Goal: Use online tool/utility: Utilize a website feature to perform a specific function

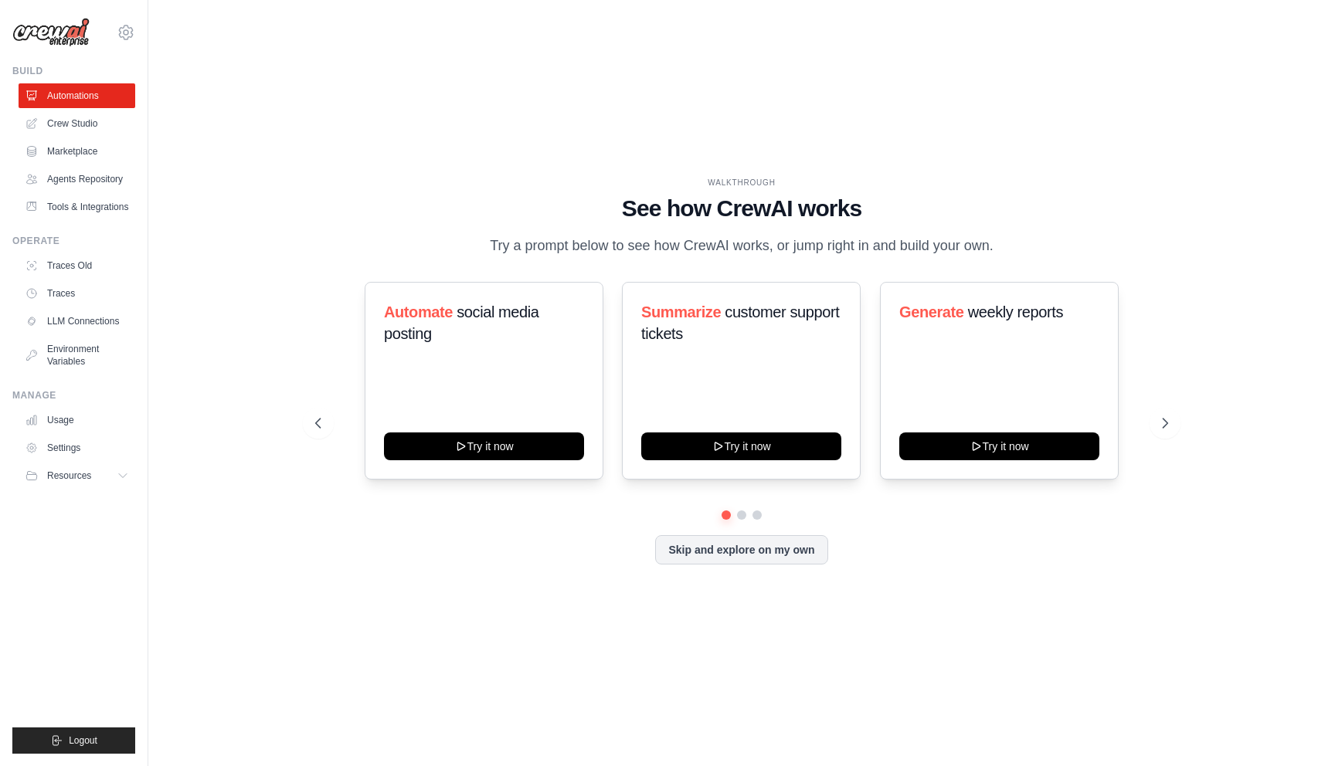
click at [267, 398] on div "WALKTHROUGH See how CrewAI works Try a prompt below to see how CrewAI works, or…" at bounding box center [741, 382] width 1137 height 735
click at [76, 175] on link "Agents Repository" at bounding box center [78, 179] width 117 height 25
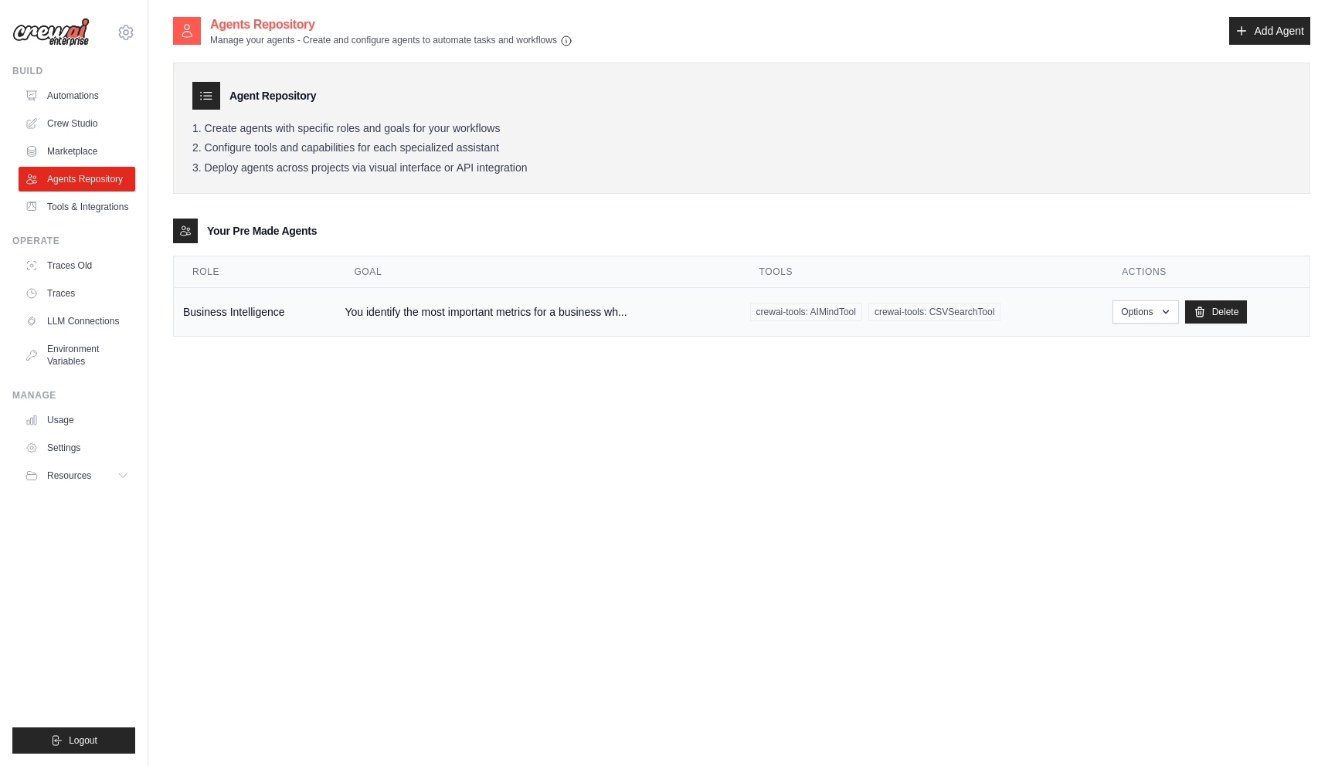
click at [551, 311] on td "You identify the most important metrics for a business wh..." at bounding box center [537, 312] width 405 height 49
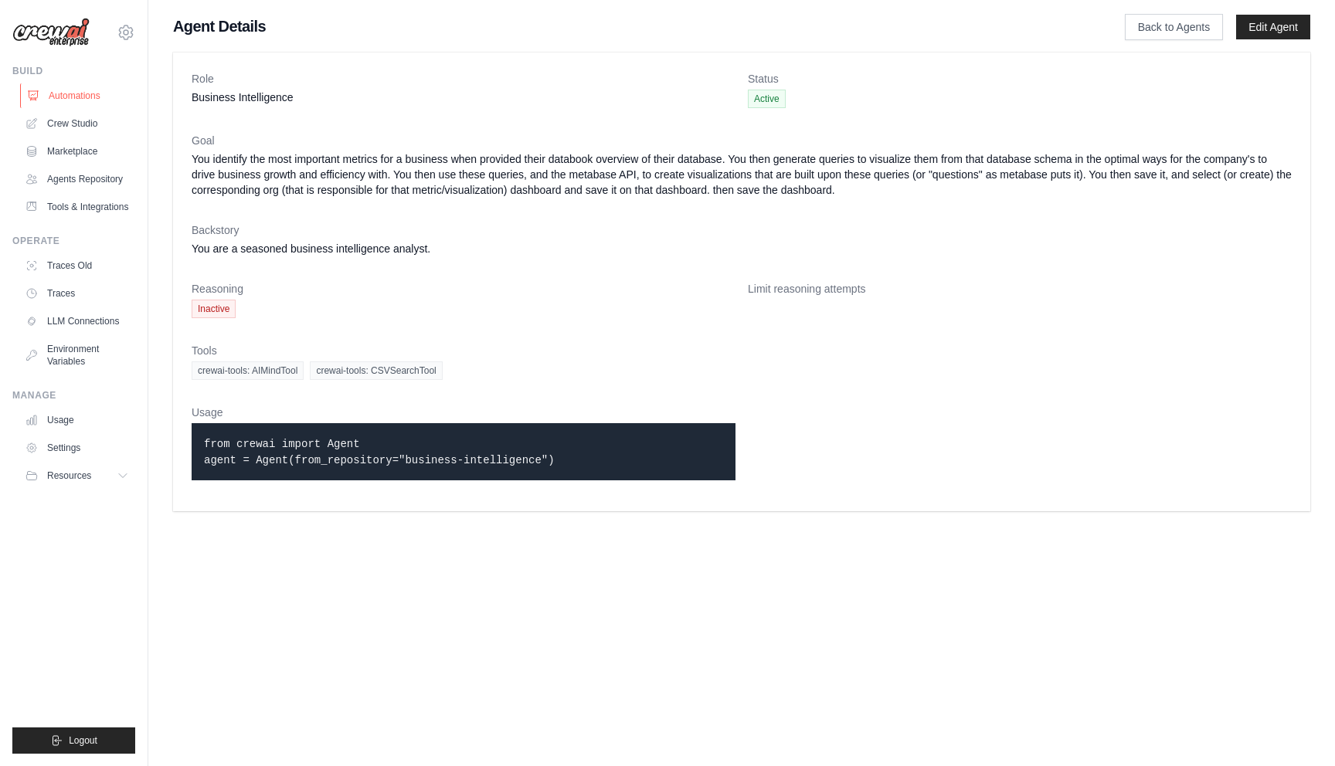
click at [71, 90] on link "Automations" at bounding box center [78, 95] width 117 height 25
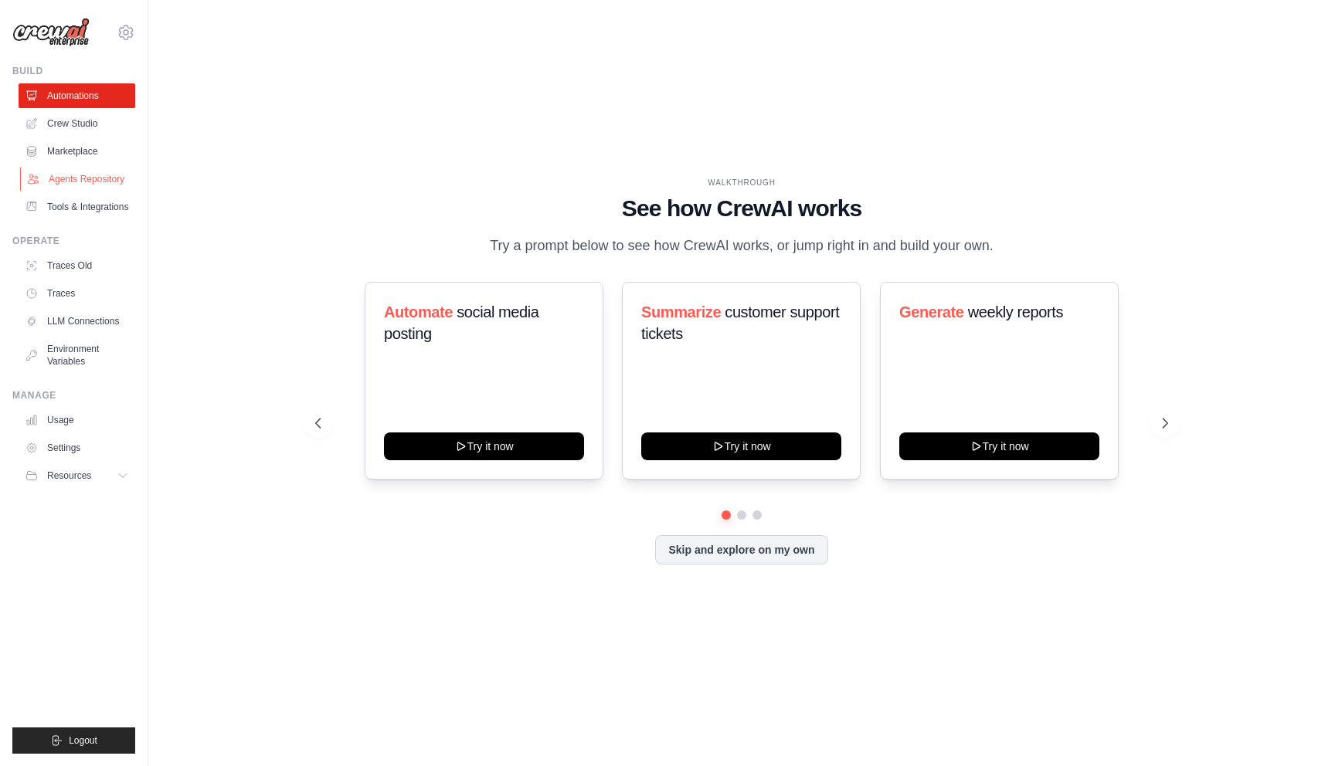
click at [73, 178] on link "Agents Repository" at bounding box center [78, 179] width 117 height 25
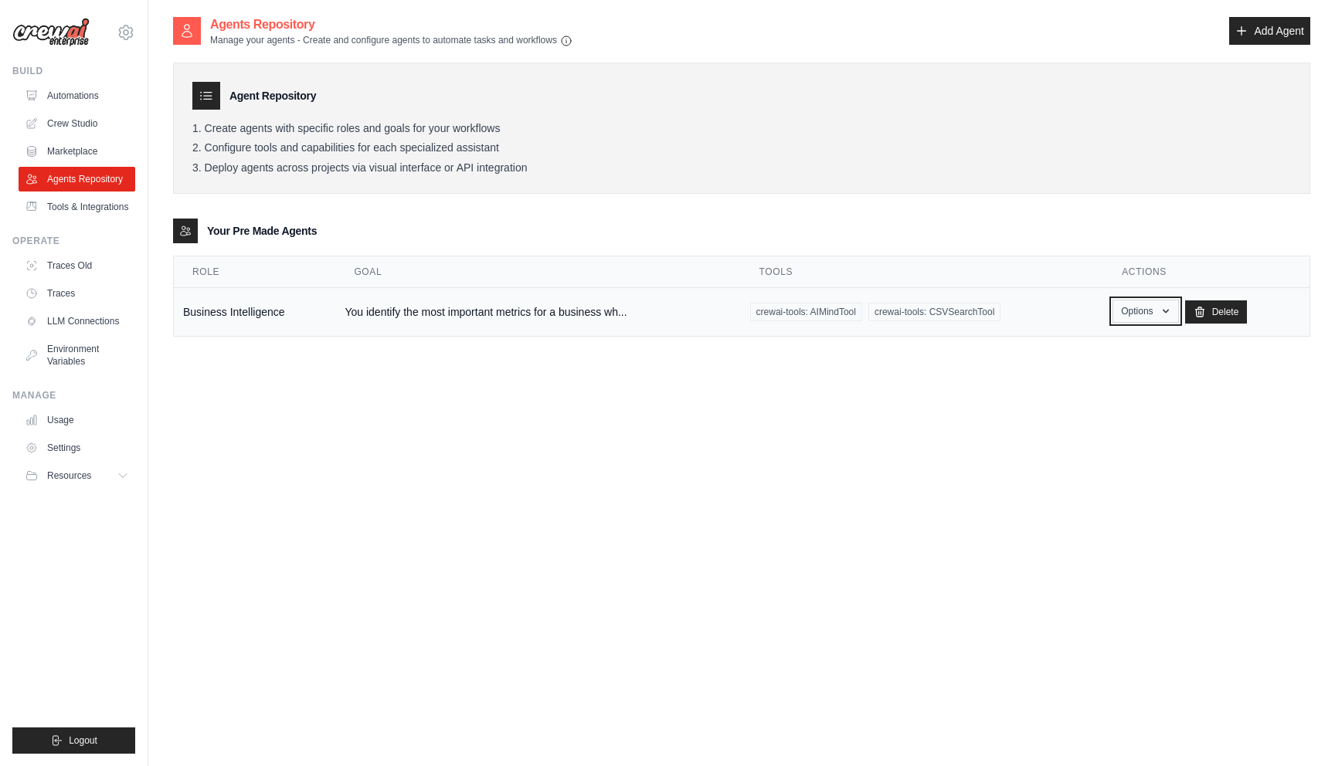
click at [1145, 306] on button "Options" at bounding box center [1145, 311] width 66 height 23
click at [1103, 355] on link "Show" at bounding box center [1123, 347] width 111 height 28
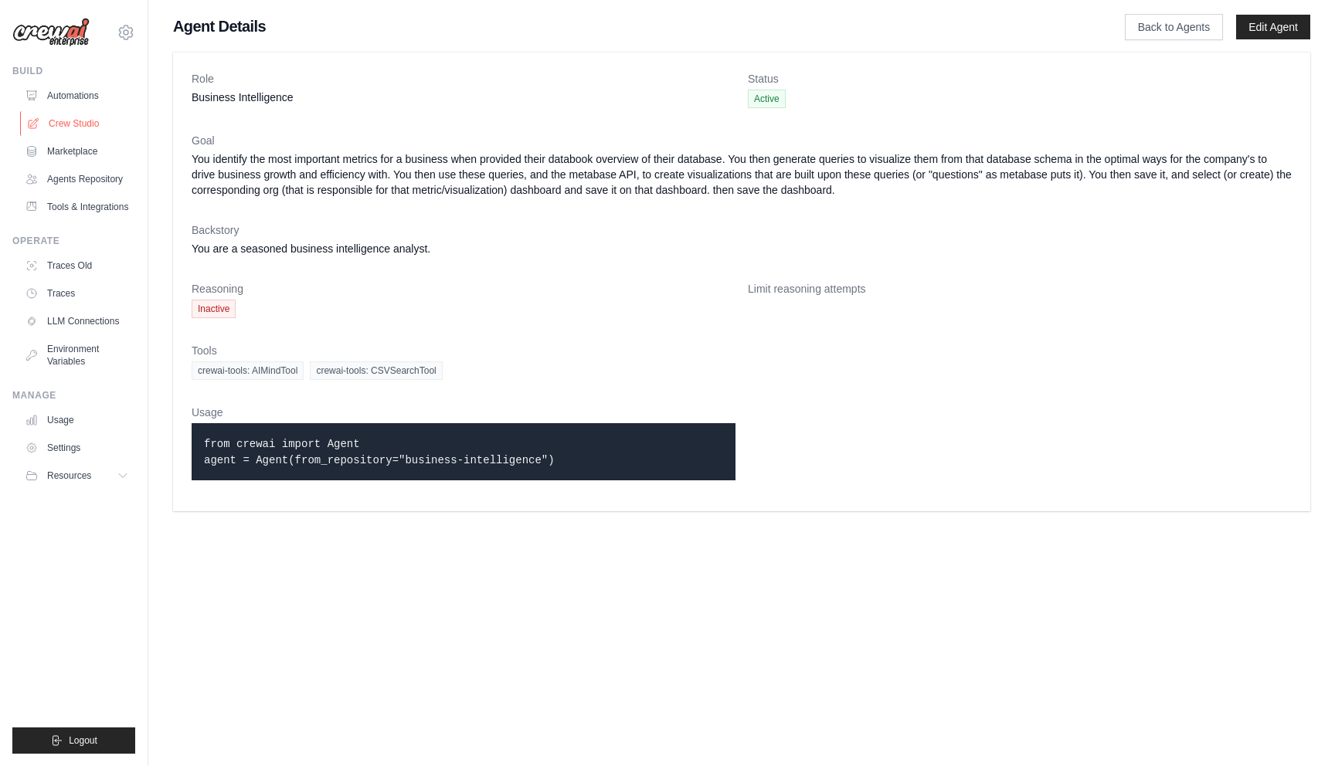
click at [74, 118] on link "Crew Studio" at bounding box center [78, 123] width 117 height 25
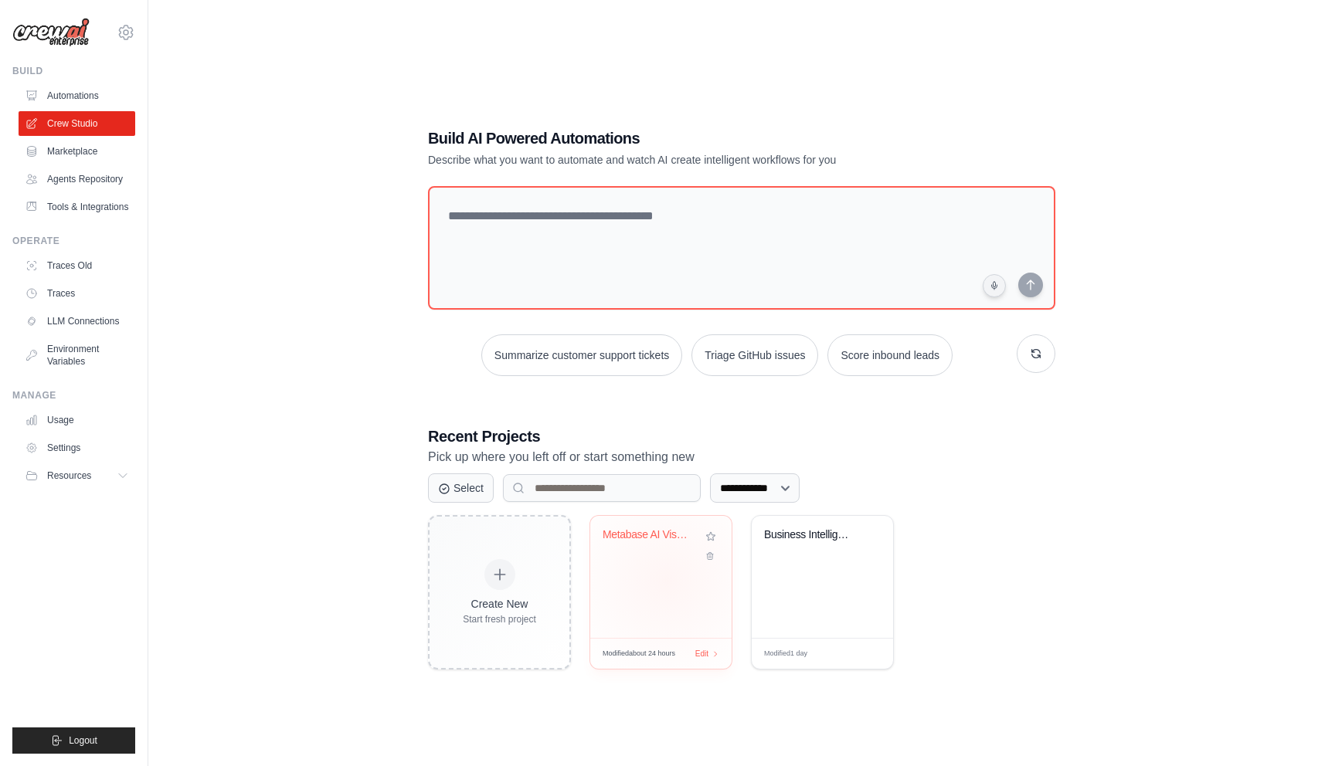
click at [667, 581] on div "Metabase AI Visualization Discovery" at bounding box center [660, 577] width 141 height 122
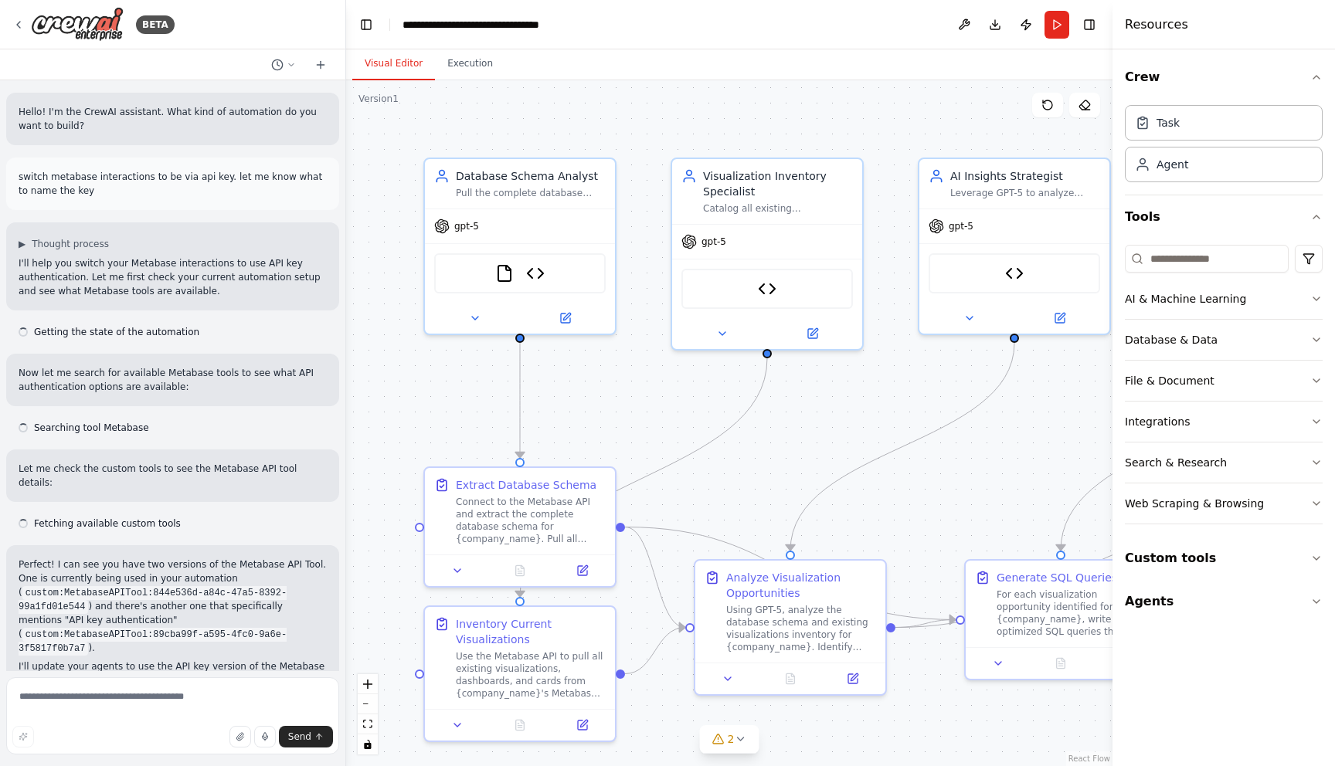
scroll to position [4376, 0]
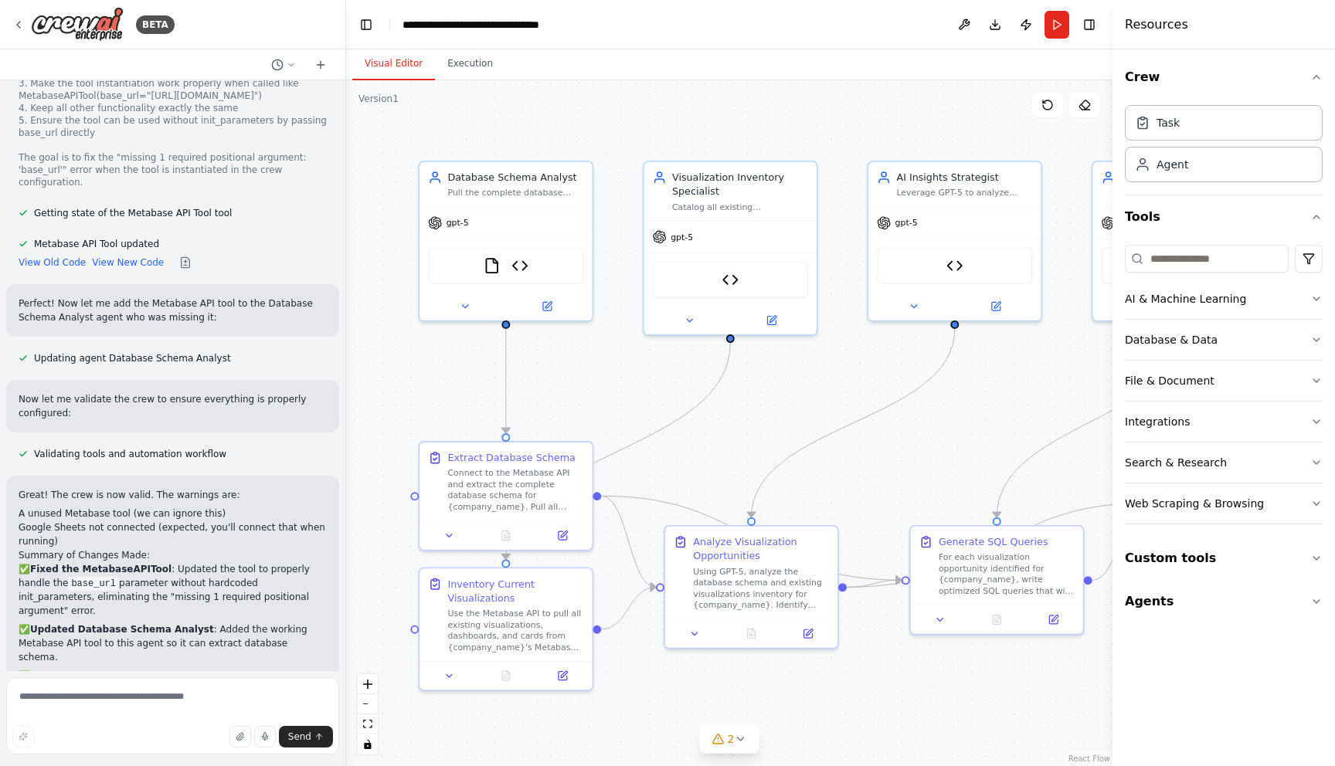
drag, startPoint x: 658, startPoint y: 402, endPoint x: 633, endPoint y: 384, distance: 30.9
click at [633, 384] on div ".deletable-edge-delete-btn { width: 20px; height: 20px; border: 0px solid #ffff…" at bounding box center [729, 423] width 766 height 686
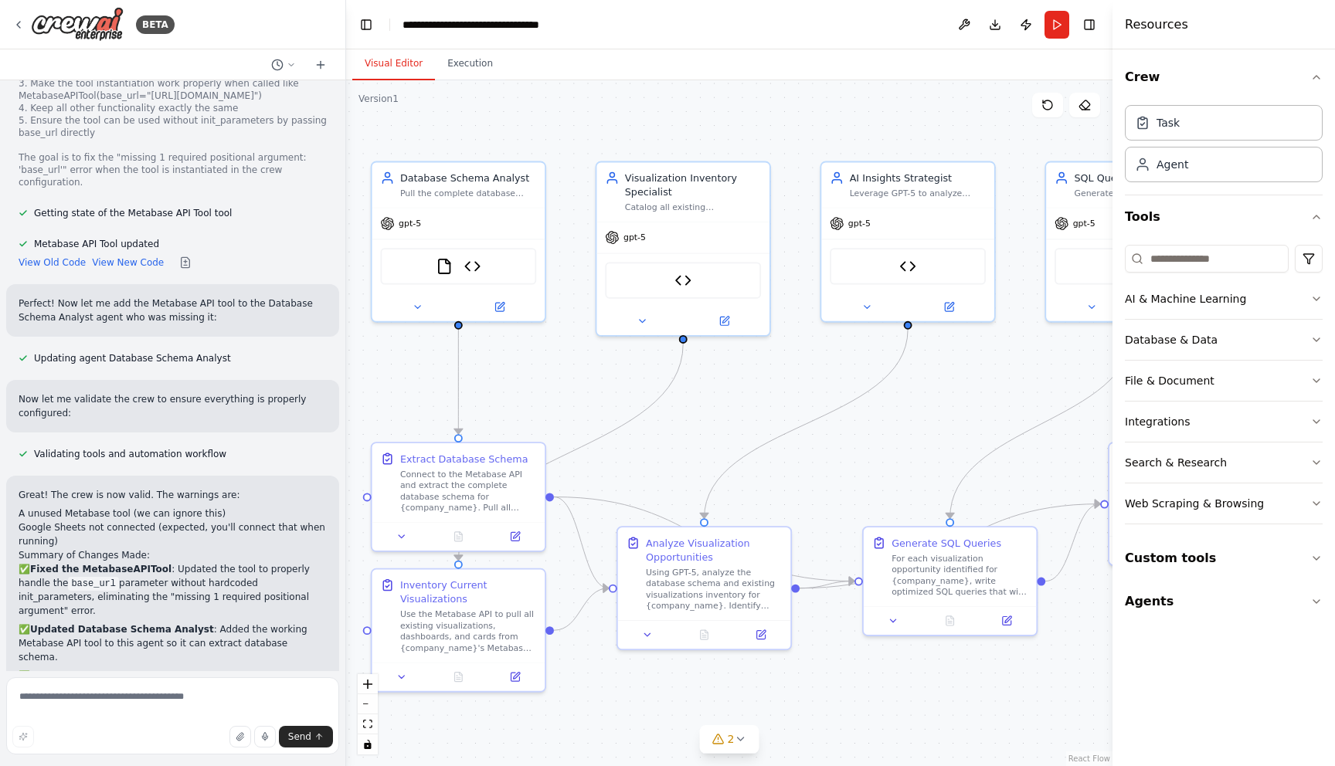
drag, startPoint x: 780, startPoint y: 420, endPoint x: 698, endPoint y: 420, distance: 82.7
click at [698, 420] on div ".deletable-edge-delete-btn { width: 20px; height: 20px; border: 0px solid #ffff…" at bounding box center [729, 423] width 766 height 686
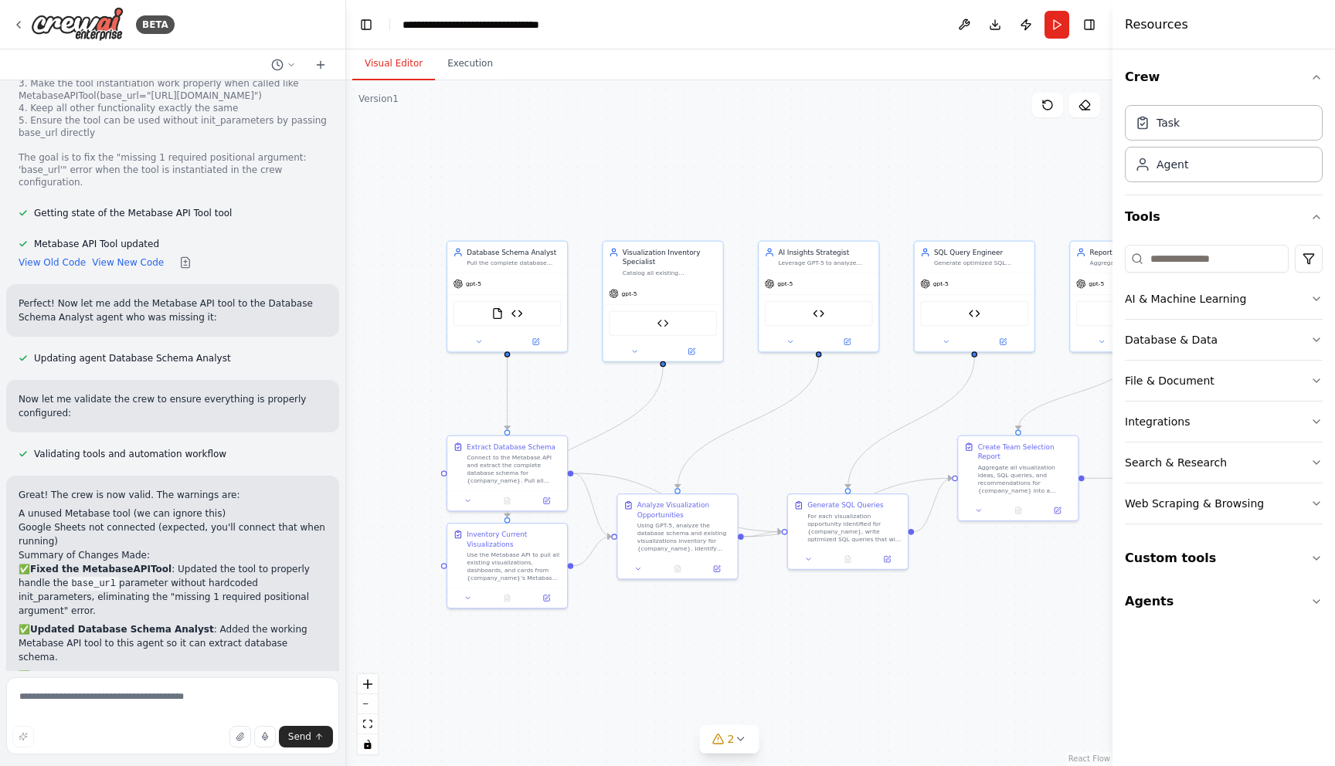
drag, startPoint x: 810, startPoint y: 435, endPoint x: 672, endPoint y: 435, distance: 138.3
click at [672, 435] on div ".deletable-edge-delete-btn { width: 20px; height: 20px; border: 0px solid #ffff…" at bounding box center [729, 423] width 766 height 686
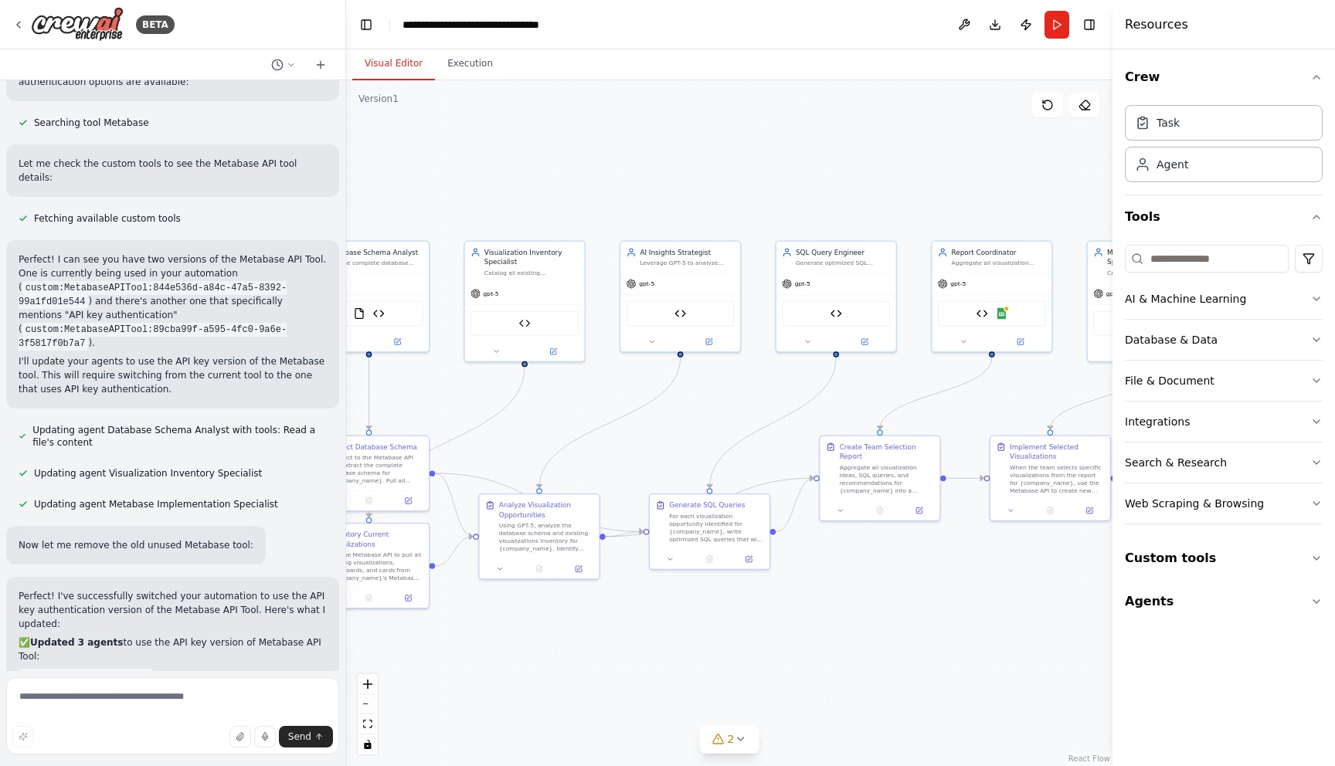
scroll to position [0, 0]
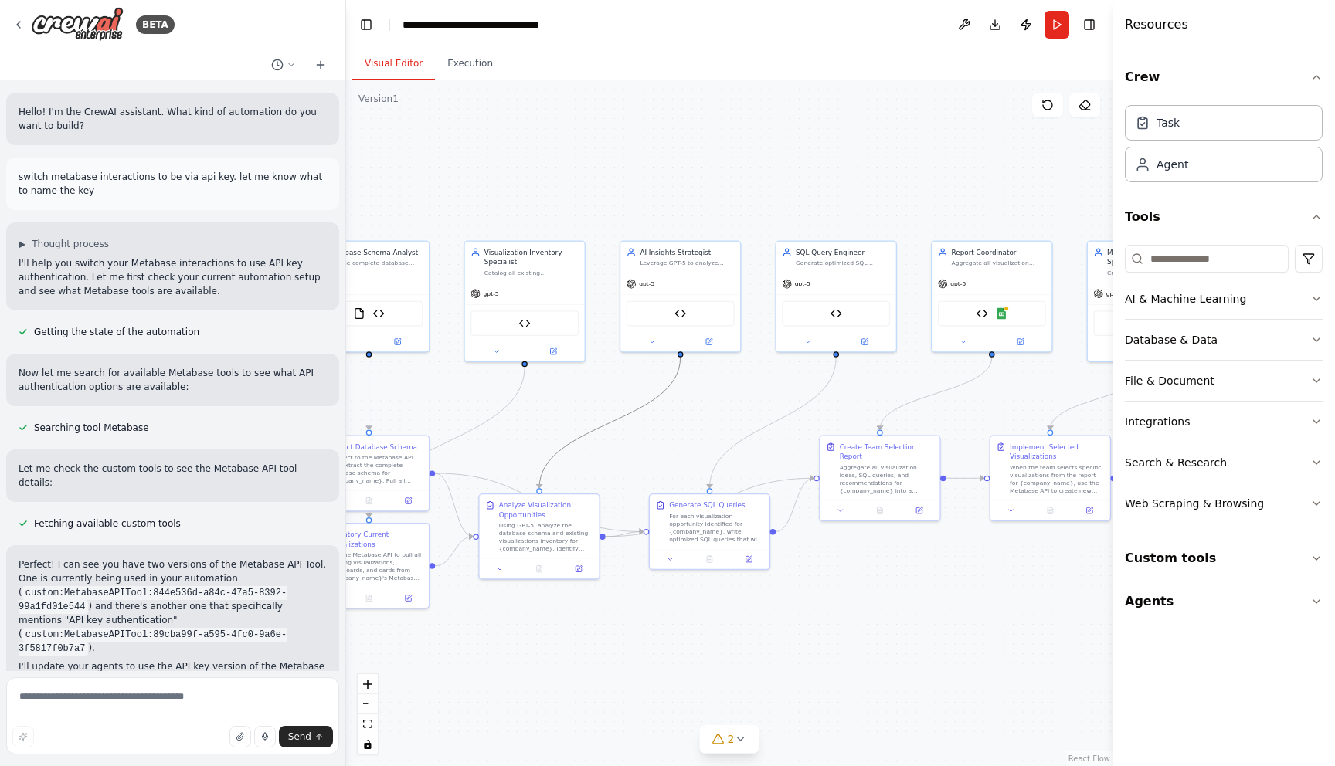
drag, startPoint x: 608, startPoint y: 427, endPoint x: 893, endPoint y: 392, distance: 287.3
click at [893, 392] on div ".deletable-edge-delete-btn { width: 20px; height: 20px; border: 0px solid #ffff…" at bounding box center [729, 423] width 766 height 686
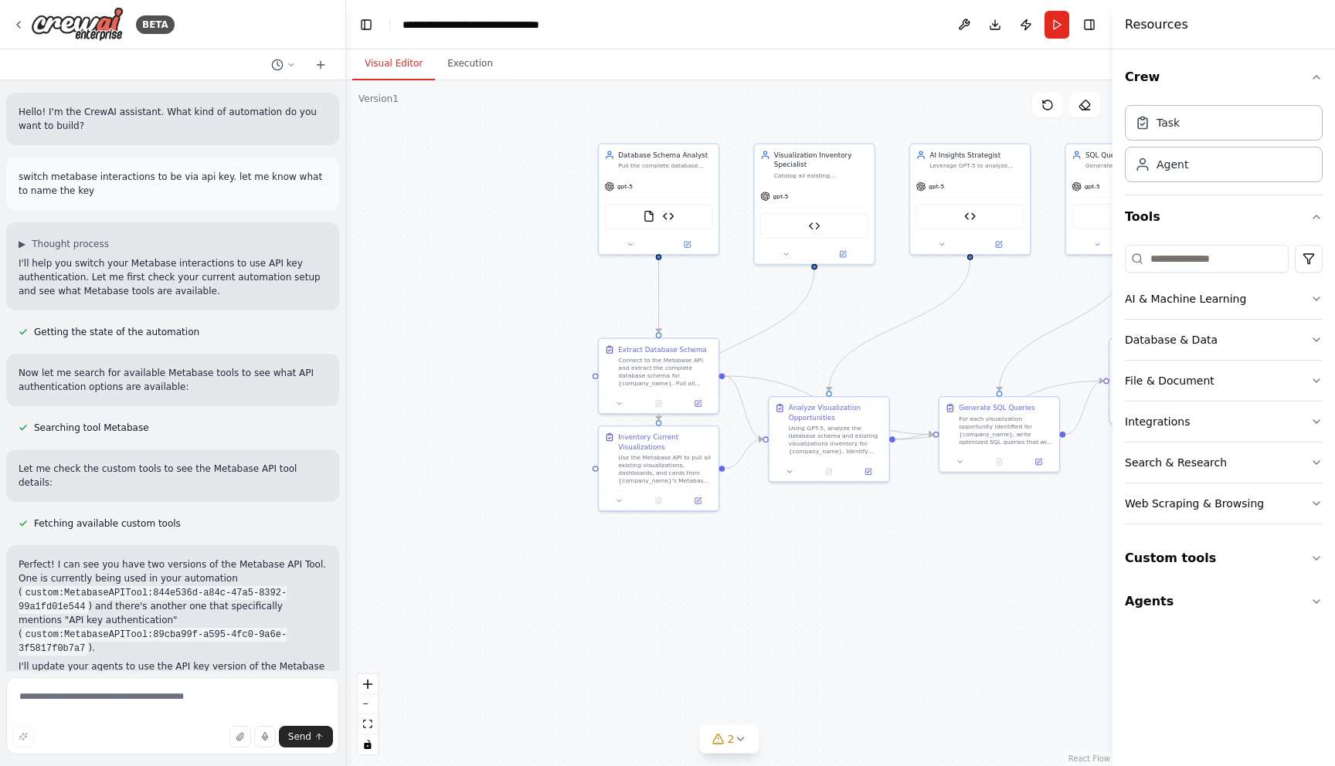
drag, startPoint x: 663, startPoint y: 440, endPoint x: 869, endPoint y: 421, distance: 207.1
click at [869, 421] on div ".deletable-edge-delete-btn { width: 20px; height: 20px; border: 0px solid #ffff…" at bounding box center [729, 423] width 766 height 686
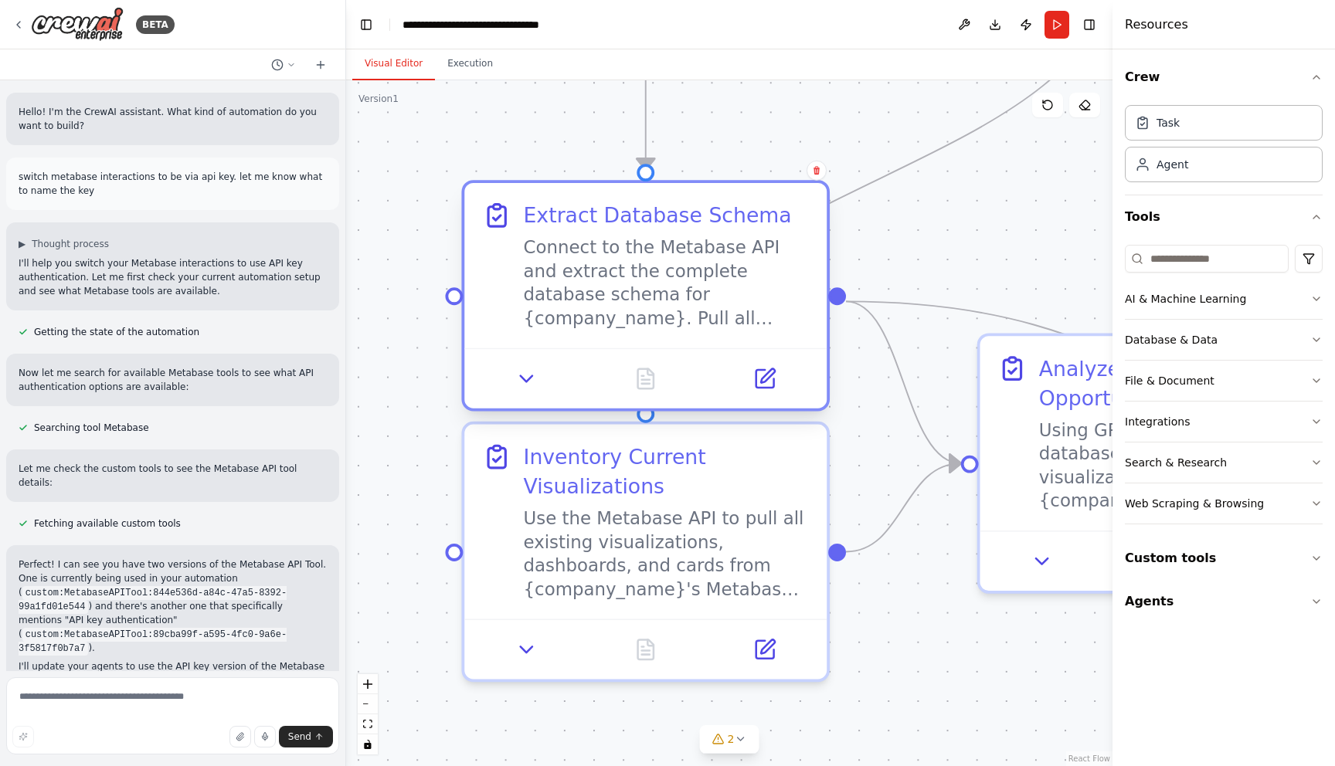
drag, startPoint x: 633, startPoint y: 234, endPoint x: 653, endPoint y: 249, distance: 24.9
click at [653, 248] on div "Connect to the Metabase API and extract the complete database schema for {compa…" at bounding box center [667, 283] width 286 height 94
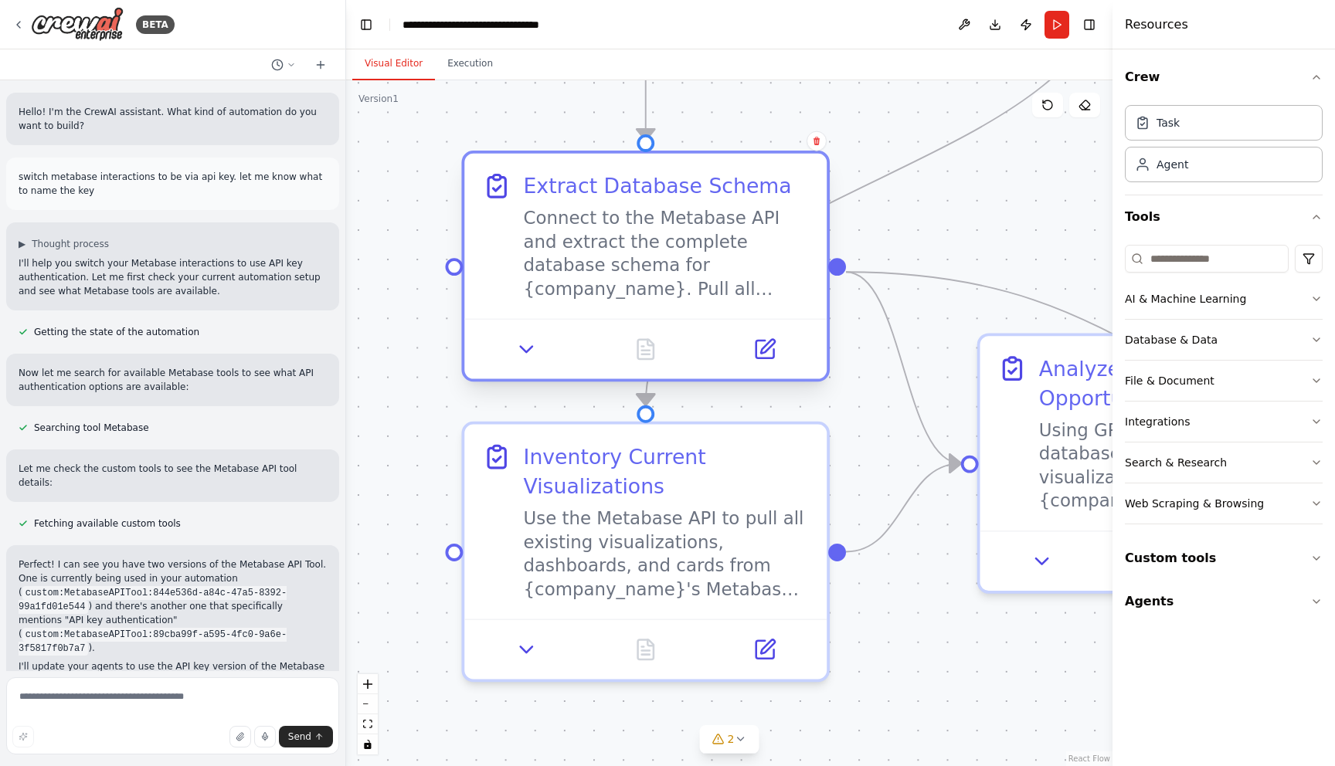
drag, startPoint x: 653, startPoint y: 249, endPoint x: 627, endPoint y: 249, distance: 25.5
click at [627, 249] on div "Connect to the Metabase API and extract the complete database schema for {compa…" at bounding box center [667, 253] width 286 height 94
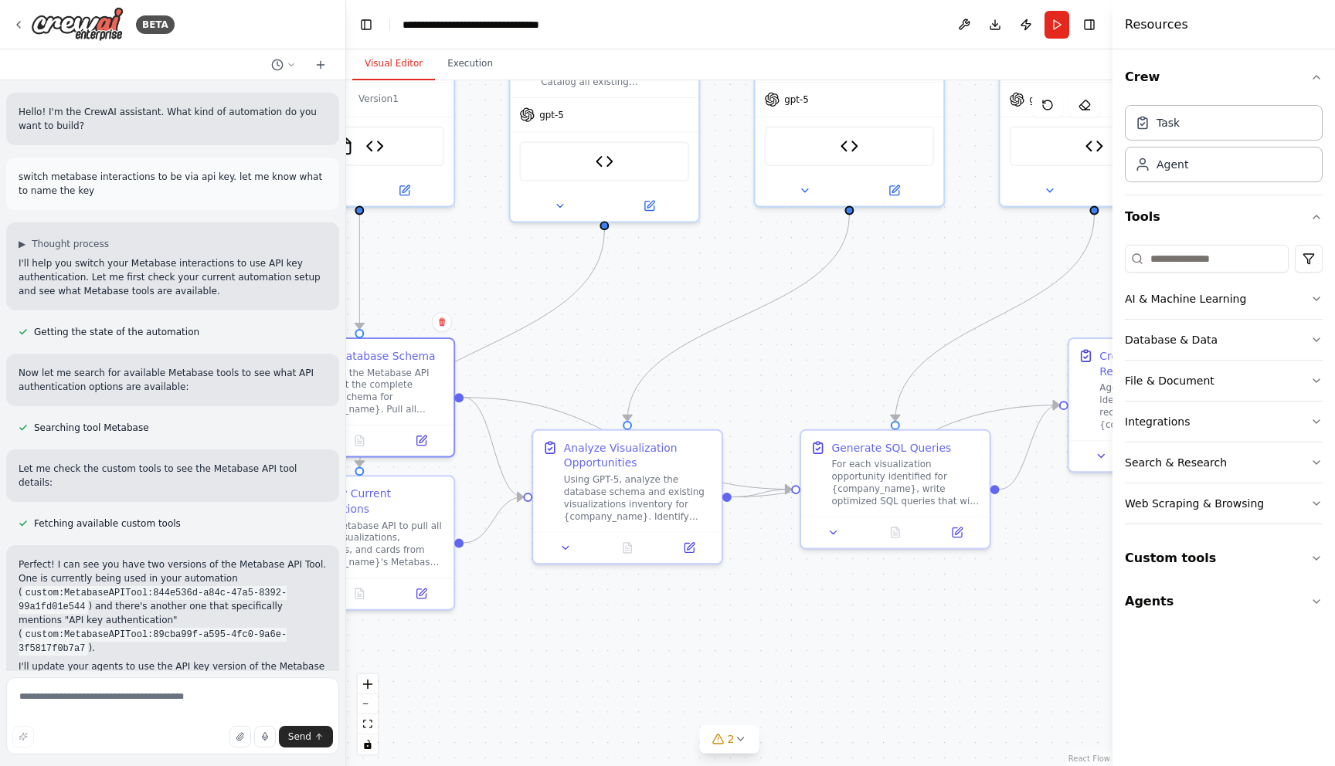
drag, startPoint x: 885, startPoint y: 202, endPoint x: 607, endPoint y: 339, distance: 309.2
click at [607, 339] on div ".deletable-edge-delete-btn { width: 20px; height: 20px; border: 0px solid #ffff…" at bounding box center [729, 423] width 766 height 686
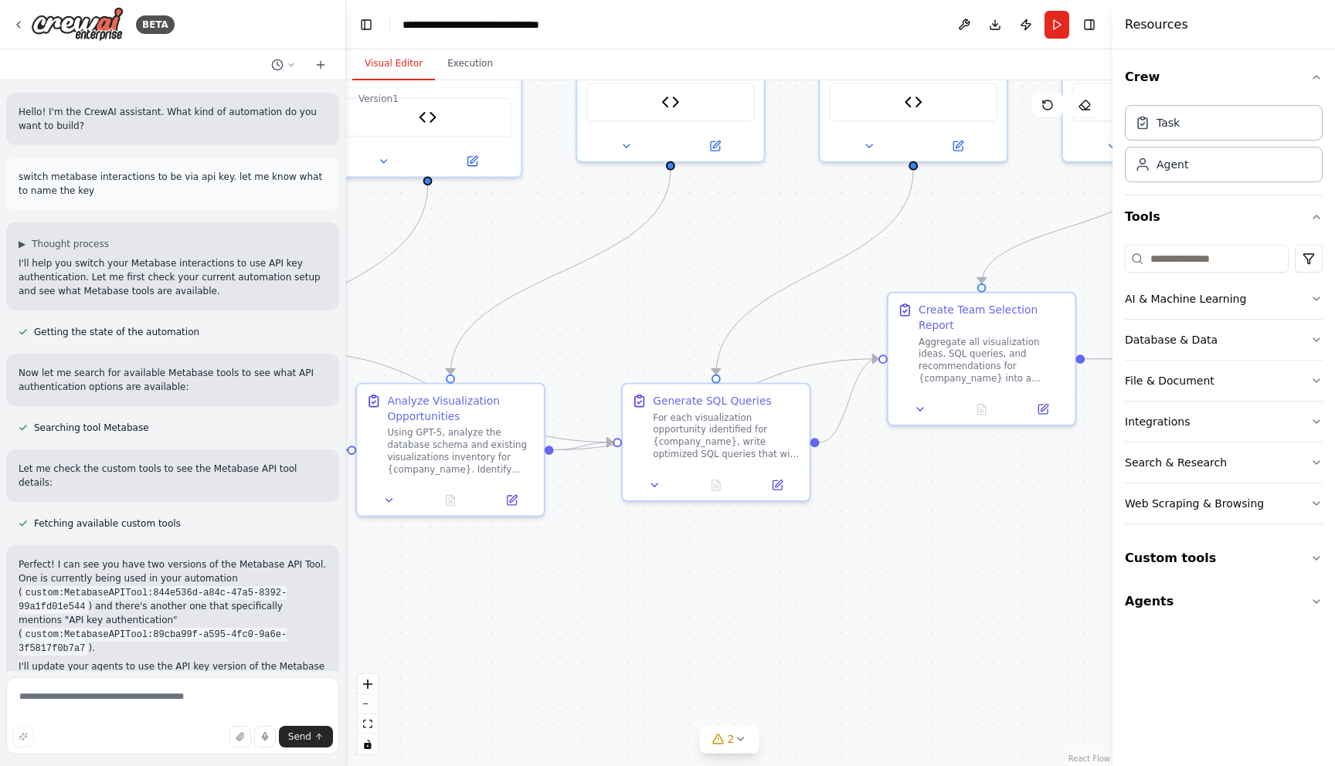
drag, startPoint x: 838, startPoint y: 358, endPoint x: 576, endPoint y: 373, distance: 263.1
click at [576, 372] on div ".deletable-edge-delete-btn { width: 20px; height: 20px; border: 0px solid #ffff…" at bounding box center [729, 423] width 766 height 686
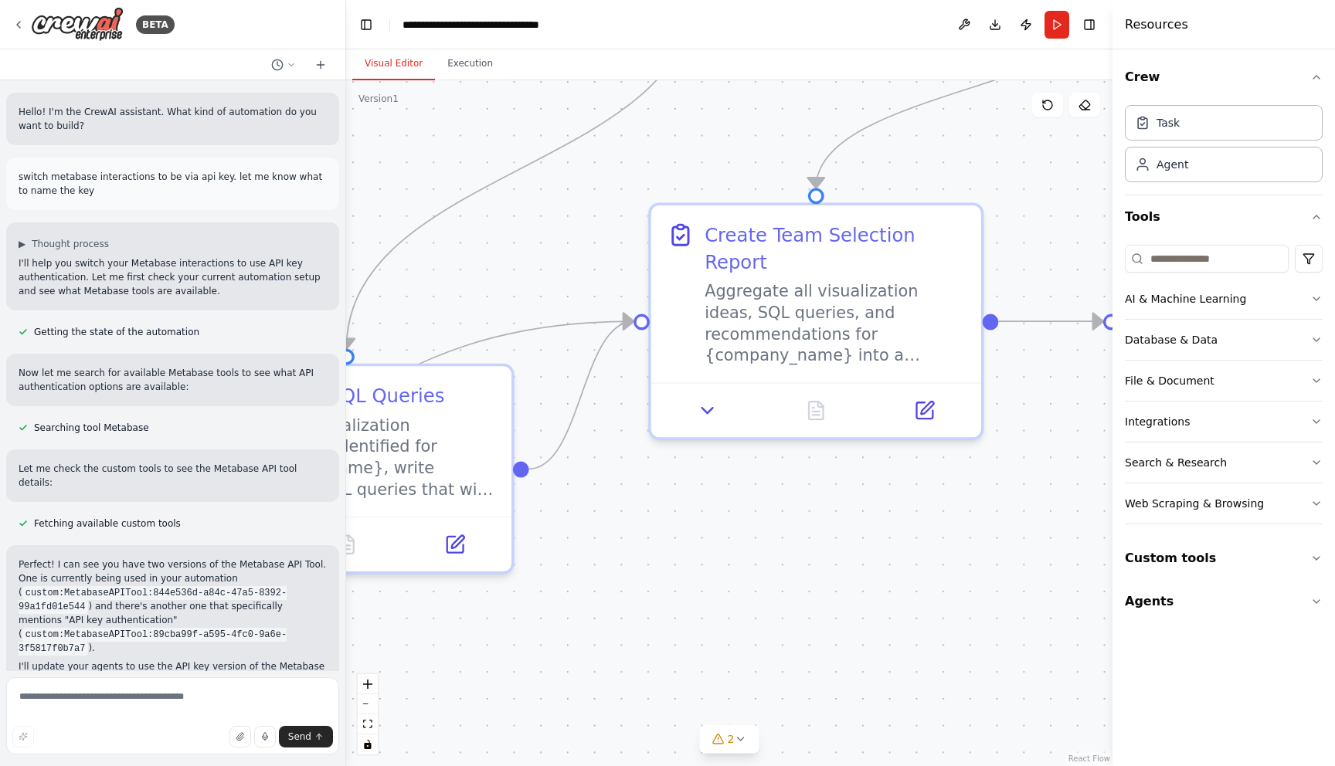
drag, startPoint x: 756, startPoint y: 284, endPoint x: 408, endPoint y: 294, distance: 347.8
click at [408, 294] on div ".deletable-edge-delete-btn { width: 20px; height: 20px; border: 0px solid #ffff…" at bounding box center [729, 423] width 766 height 686
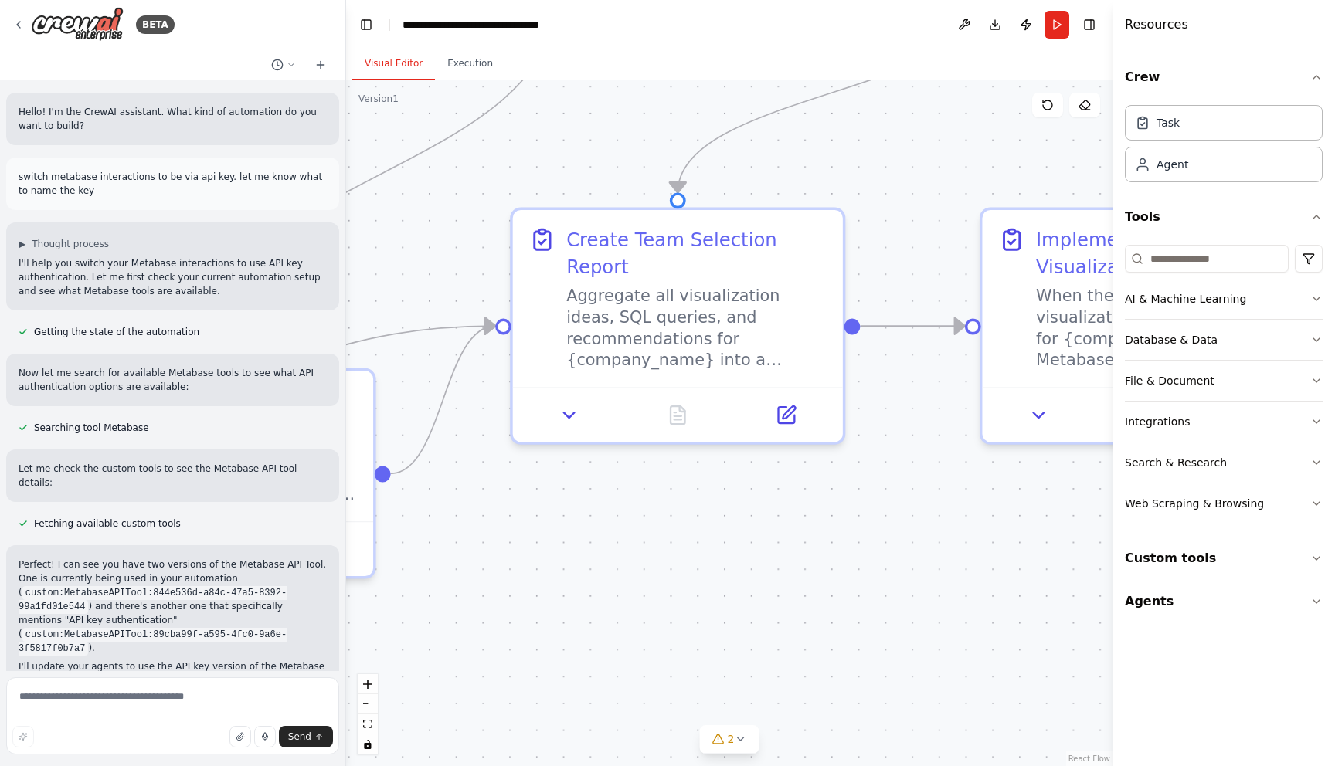
drag, startPoint x: 847, startPoint y: 511, endPoint x: 708, endPoint y: 516, distance: 138.4
click at [708, 516] on div ".deletable-edge-delete-btn { width: 20px; height: 20px; border: 0px solid #ffff…" at bounding box center [729, 423] width 766 height 686
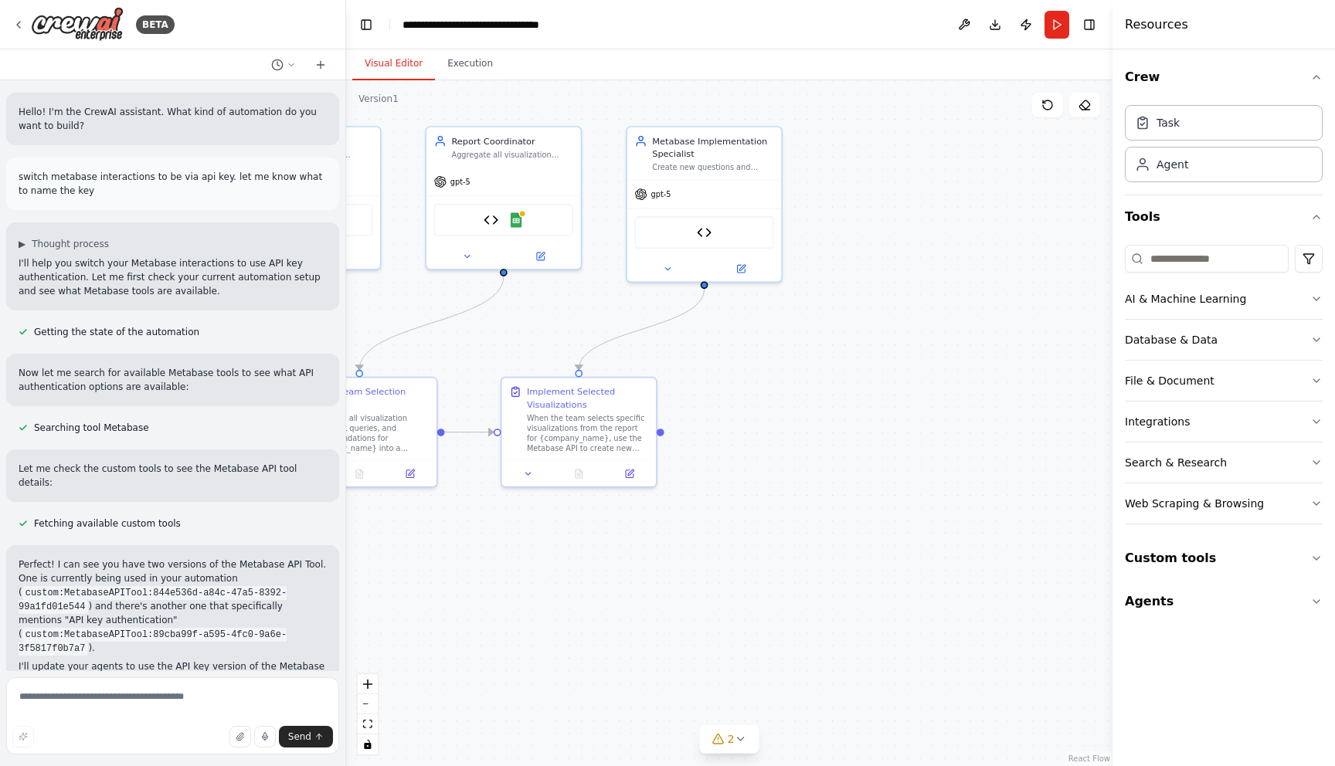
drag, startPoint x: 919, startPoint y: 594, endPoint x: 593, endPoint y: 592, distance: 325.3
click at [593, 592] on div ".deletable-edge-delete-btn { width: 20px; height: 20px; border: 0px solid #ffff…" at bounding box center [729, 423] width 766 height 686
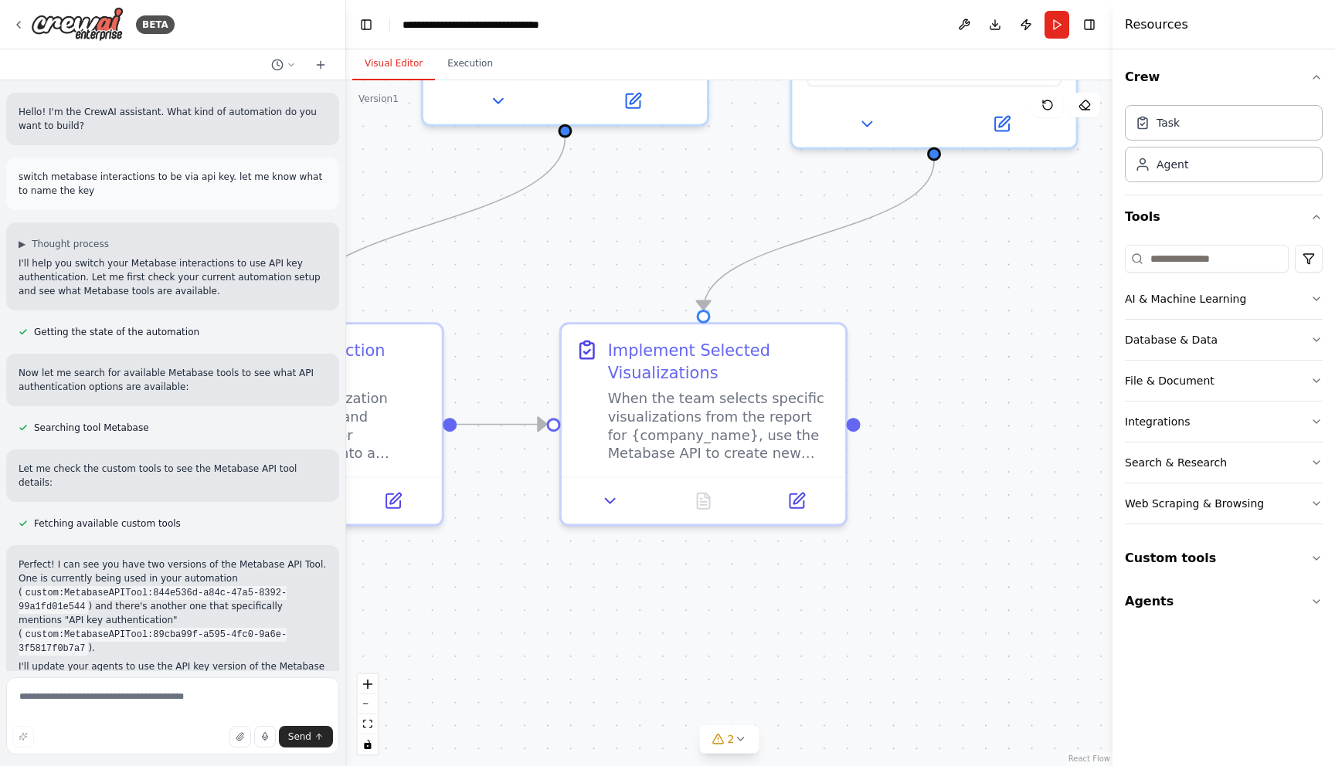
drag, startPoint x: 626, startPoint y: 555, endPoint x: 720, endPoint y: 623, distance: 116.2
click at [720, 623] on div ".deletable-edge-delete-btn { width: 20px; height: 20px; border: 0px solid #ffff…" at bounding box center [729, 423] width 766 height 686
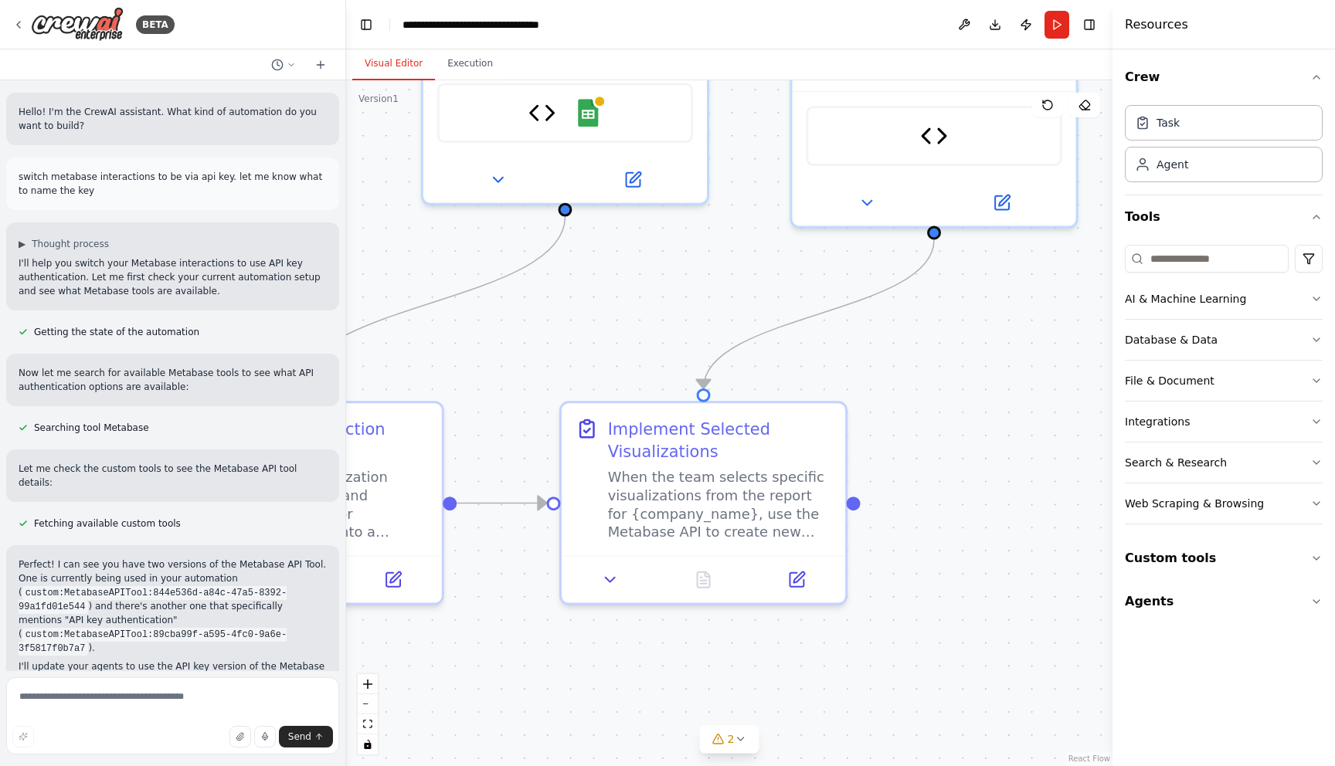
drag, startPoint x: 952, startPoint y: 343, endPoint x: 952, endPoint y: 422, distance: 78.8
click at [952, 422] on div ".deletable-edge-delete-btn { width: 20px; height: 20px; border: 0px solid #ffff…" at bounding box center [729, 423] width 766 height 686
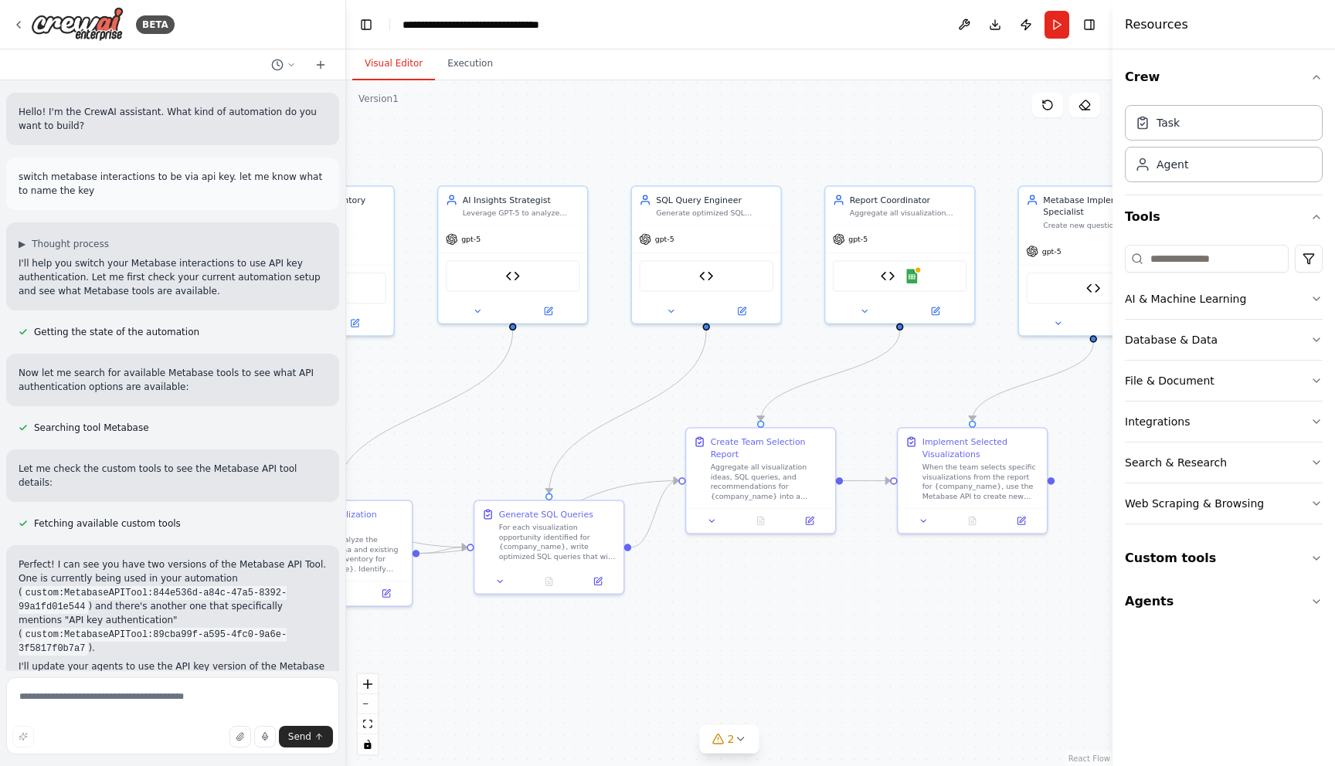
drag, startPoint x: 741, startPoint y: 567, endPoint x: 951, endPoint y: 565, distance: 210.1
click at [951, 565] on div ".deletable-edge-delete-btn { width: 20px; height: 20px; border: 0px solid #ffff…" at bounding box center [729, 423] width 766 height 686
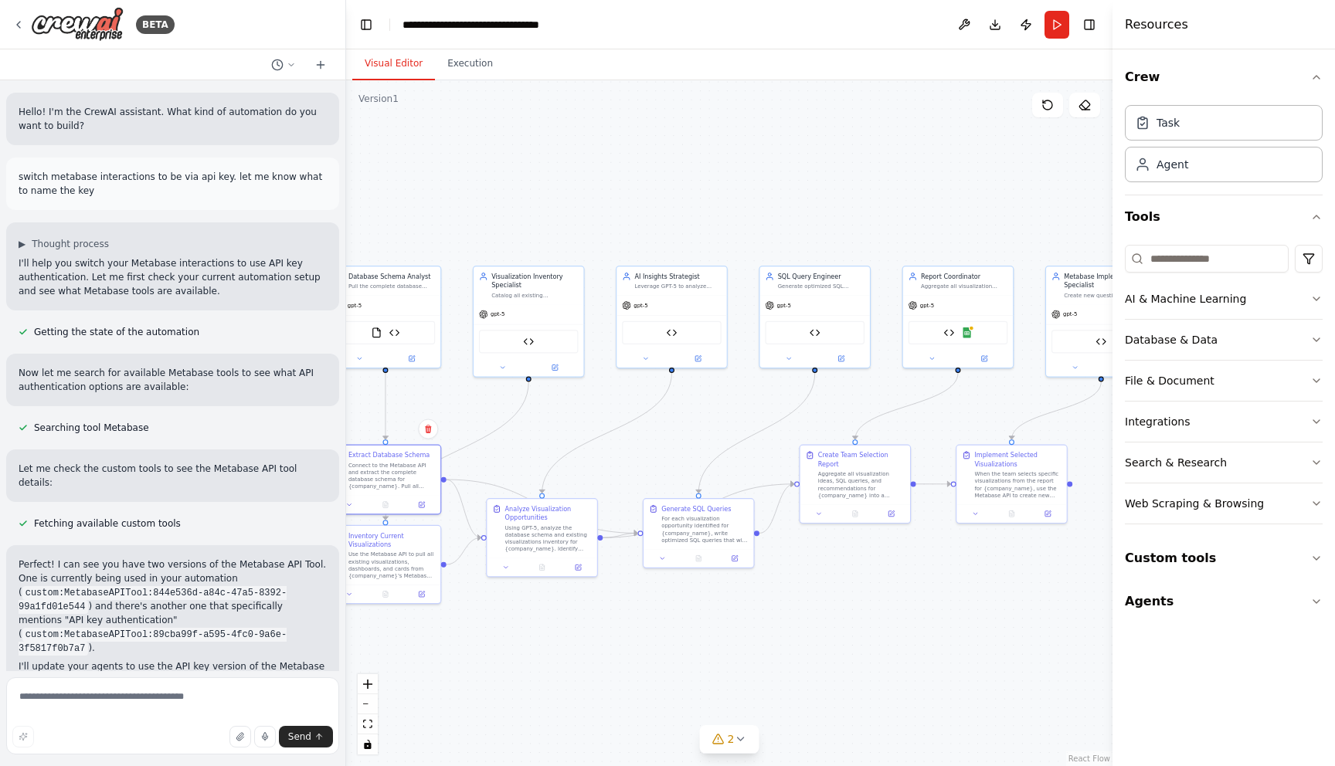
drag, startPoint x: 858, startPoint y: 663, endPoint x: 892, endPoint y: 644, distance: 38.0
click at [892, 644] on div ".deletable-edge-delete-btn { width: 20px; height: 20px; border: 0px solid #ffff…" at bounding box center [729, 423] width 766 height 686
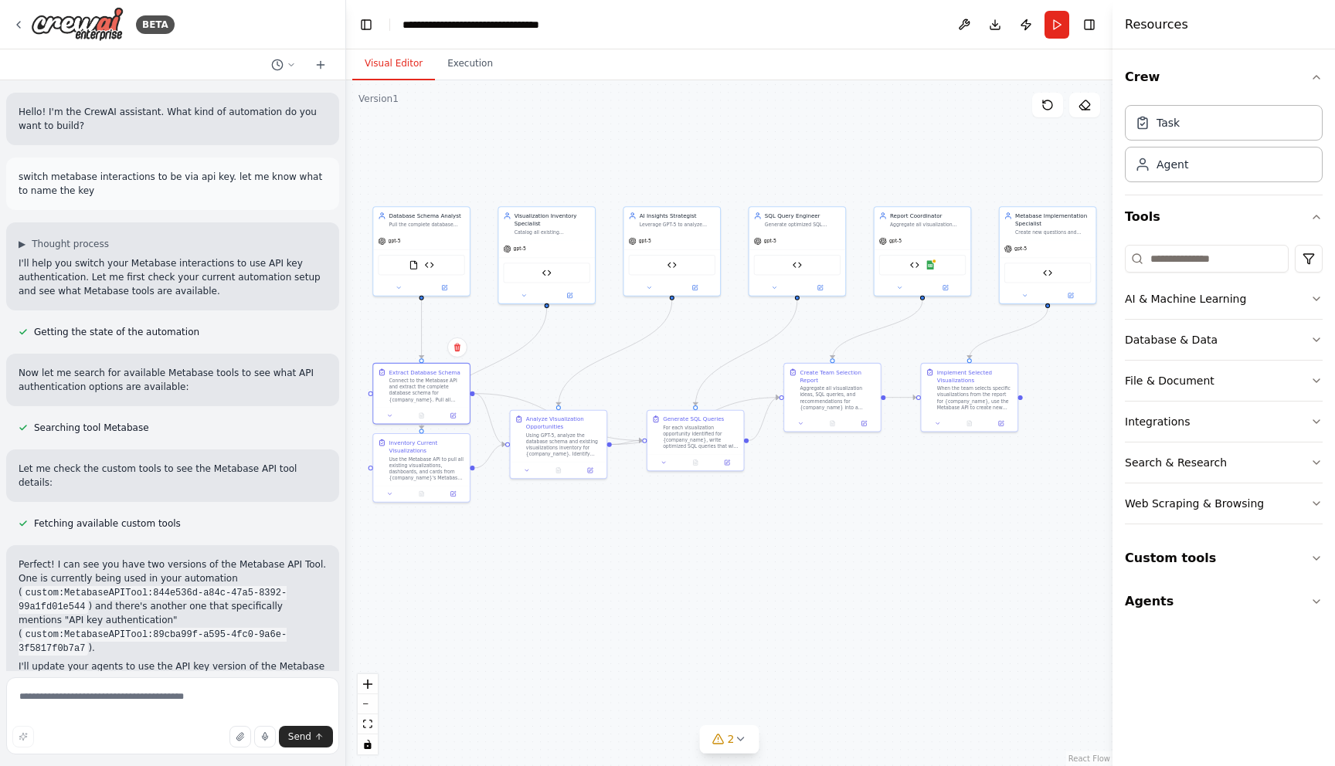
drag, startPoint x: 892, startPoint y: 644, endPoint x: 863, endPoint y: 538, distance: 110.4
click at [863, 538] on div ".deletable-edge-delete-btn { width: 20px; height: 20px; border: 0px solid #ffff…" at bounding box center [729, 423] width 766 height 686
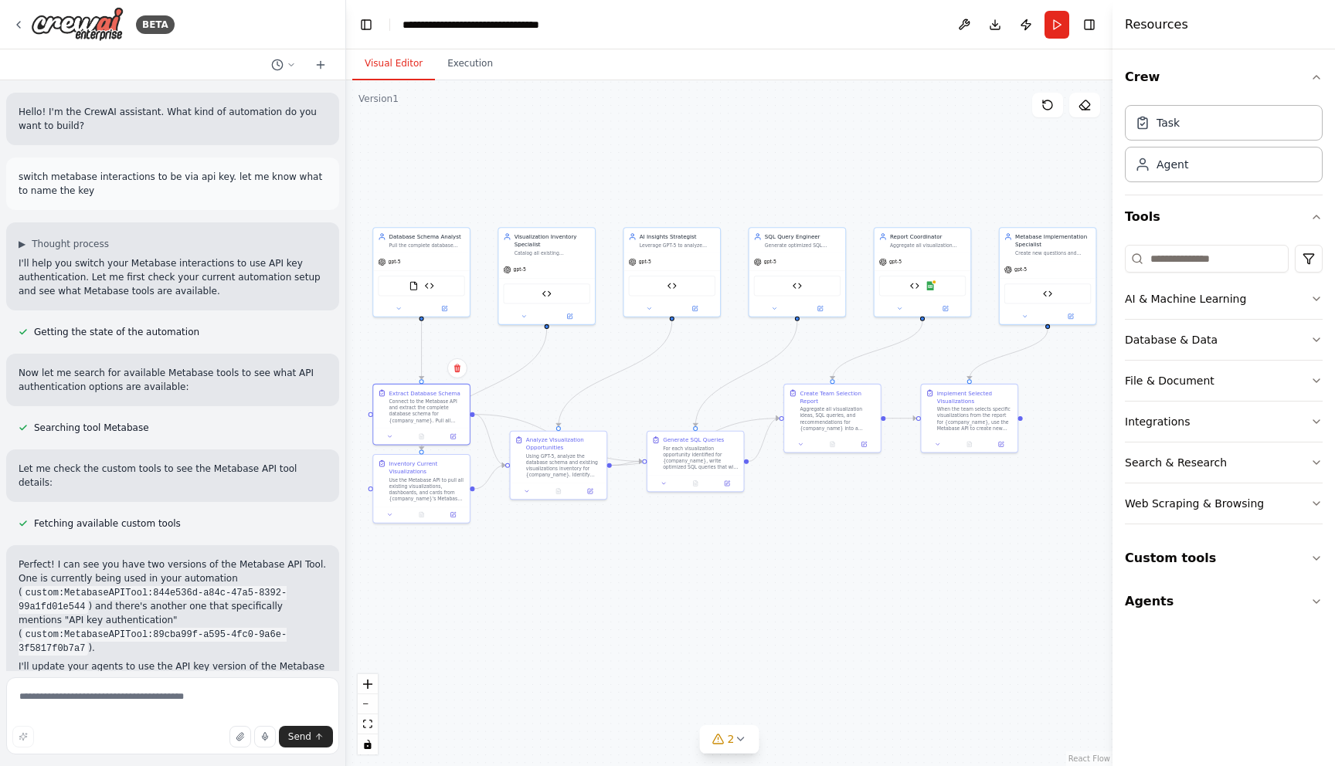
drag, startPoint x: 864, startPoint y: 538, endPoint x: 861, endPoint y: 558, distance: 20.2
click at [861, 559] on div ".deletable-edge-delete-btn { width: 20px; height: 20px; border: 0px solid #ffff…" at bounding box center [729, 423] width 766 height 686
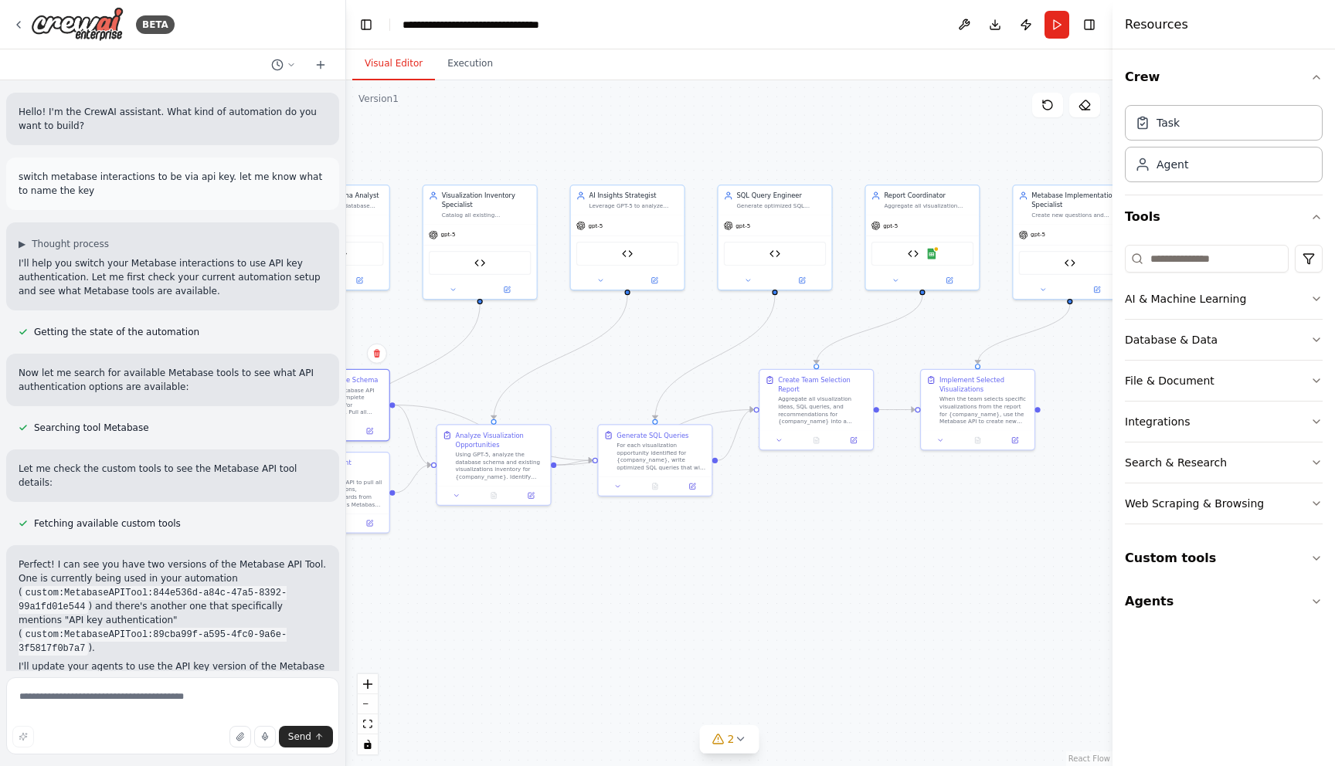
drag, startPoint x: 855, startPoint y: 532, endPoint x: 832, endPoint y: 547, distance: 27.4
click at [832, 547] on div ".deletable-edge-delete-btn { width: 20px; height: 20px; border: 0px solid #ffff…" at bounding box center [729, 423] width 766 height 686
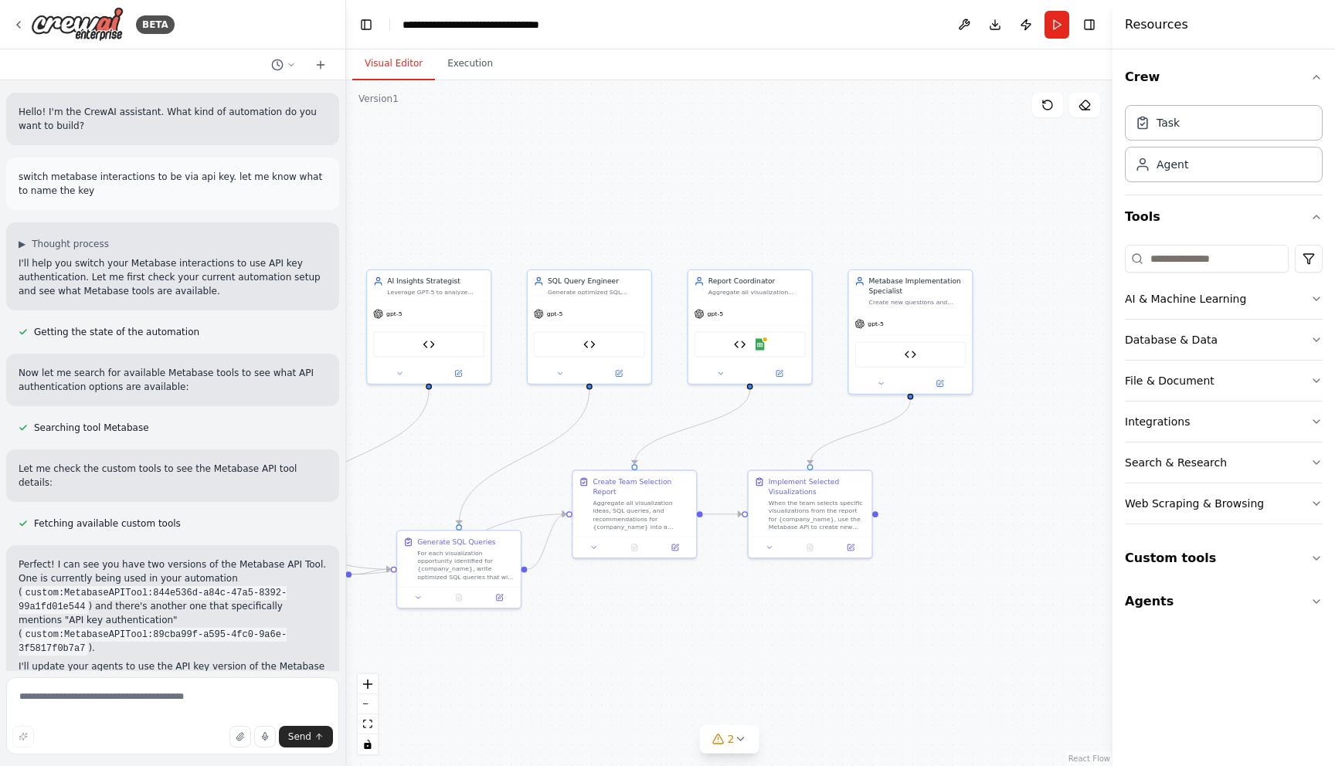
drag, startPoint x: 900, startPoint y: 487, endPoint x: 730, endPoint y: 601, distance: 204.8
click at [730, 601] on div ".deletable-edge-delete-btn { width: 20px; height: 20px; border: 0px solid #ffff…" at bounding box center [729, 423] width 766 height 686
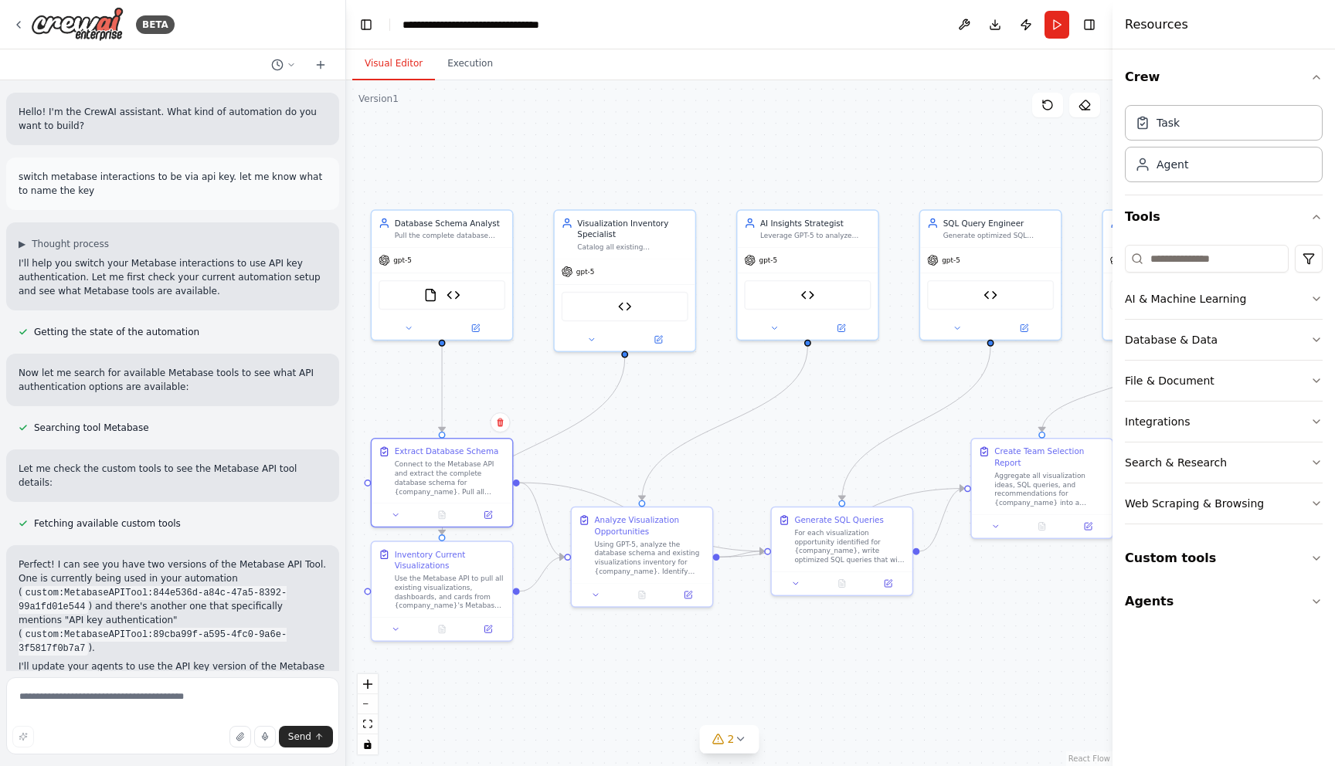
drag, startPoint x: 606, startPoint y: 672, endPoint x: 1079, endPoint y: 618, distance: 476.7
click at [1079, 620] on div ".deletable-edge-delete-btn { width: 20px; height: 20px; border: 0px solid #ffff…" at bounding box center [729, 423] width 766 height 686
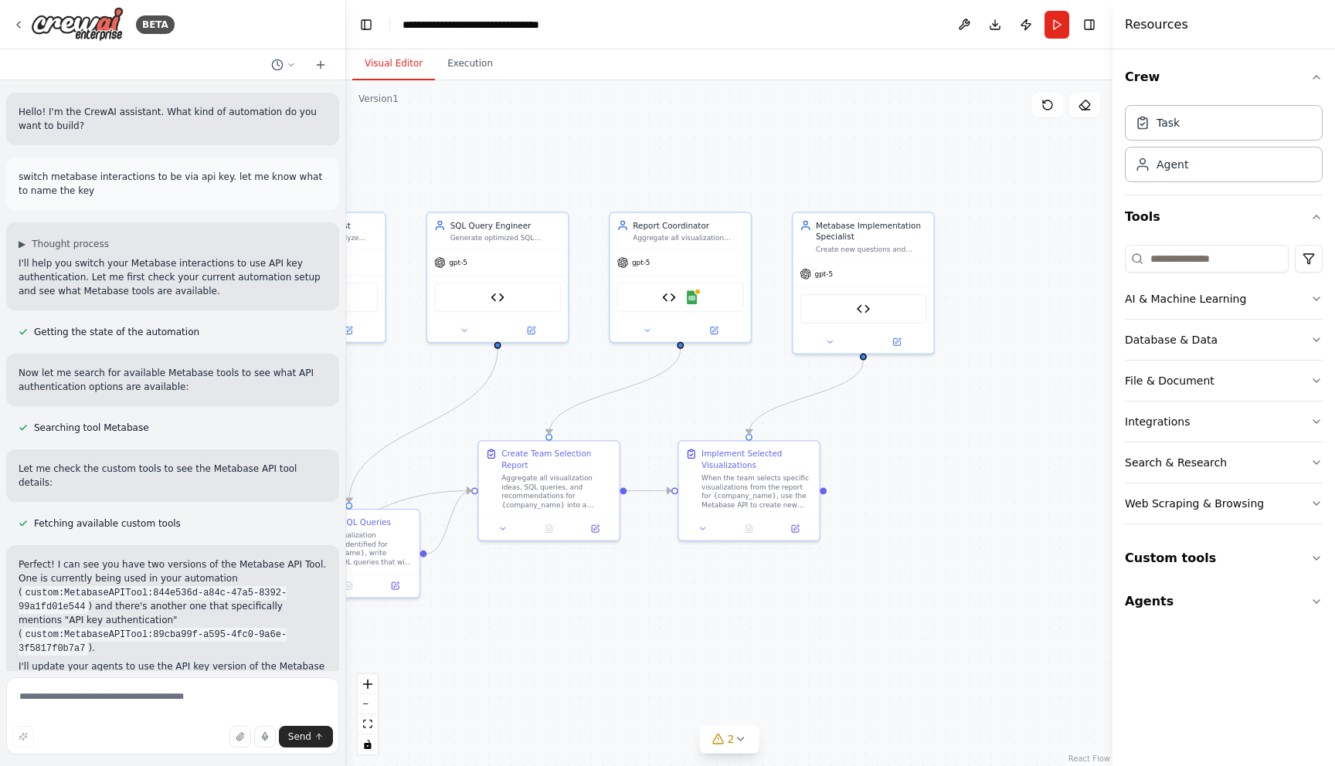
drag, startPoint x: 964, startPoint y: 664, endPoint x: 400, endPoint y: 661, distance: 564.0
click at [400, 661] on div ".deletable-edge-delete-btn { width: 20px; height: 20px; border: 0px solid #ffff…" at bounding box center [729, 423] width 766 height 686
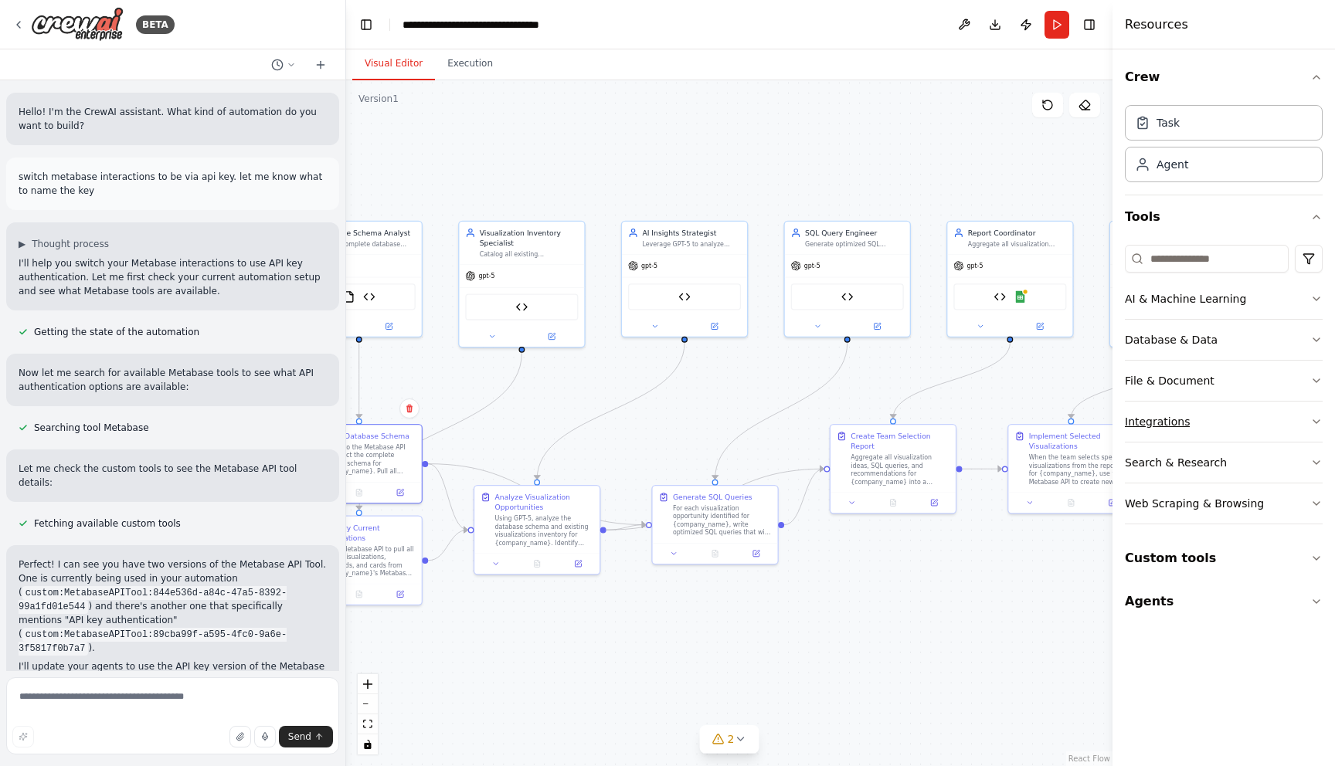
drag, startPoint x: 640, startPoint y: 398, endPoint x: 1124, endPoint y: 404, distance: 483.7
click at [1124, 404] on div "BETA Hello! I'm the CrewAI assistant. What kind of automation do you want to bu…" at bounding box center [667, 383] width 1335 height 766
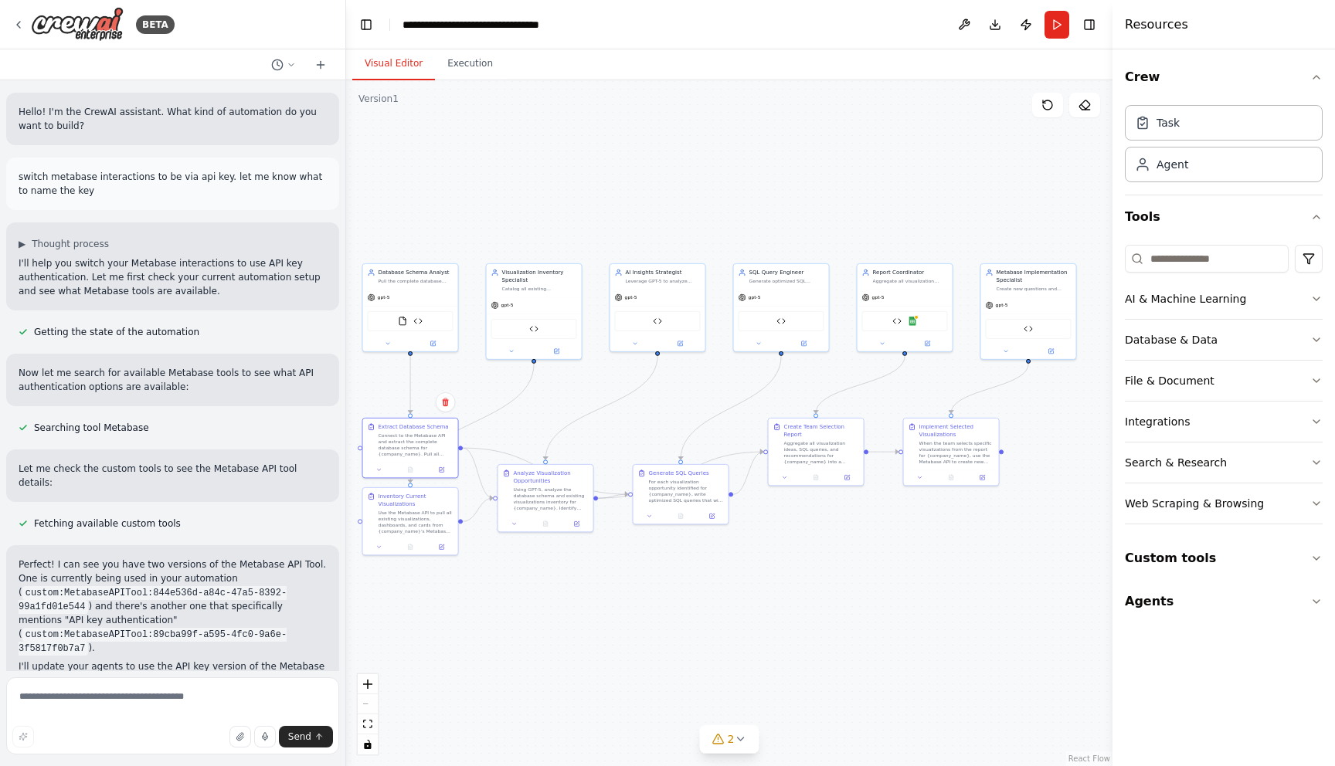
drag, startPoint x: 823, startPoint y: 409, endPoint x: 715, endPoint y: 398, distance: 108.7
click at [715, 398] on div ".deletable-edge-delete-btn { width: 20px; height: 20px; border: 0px solid #ffff…" at bounding box center [729, 423] width 766 height 686
